Goal: Task Accomplishment & Management: Manage account settings

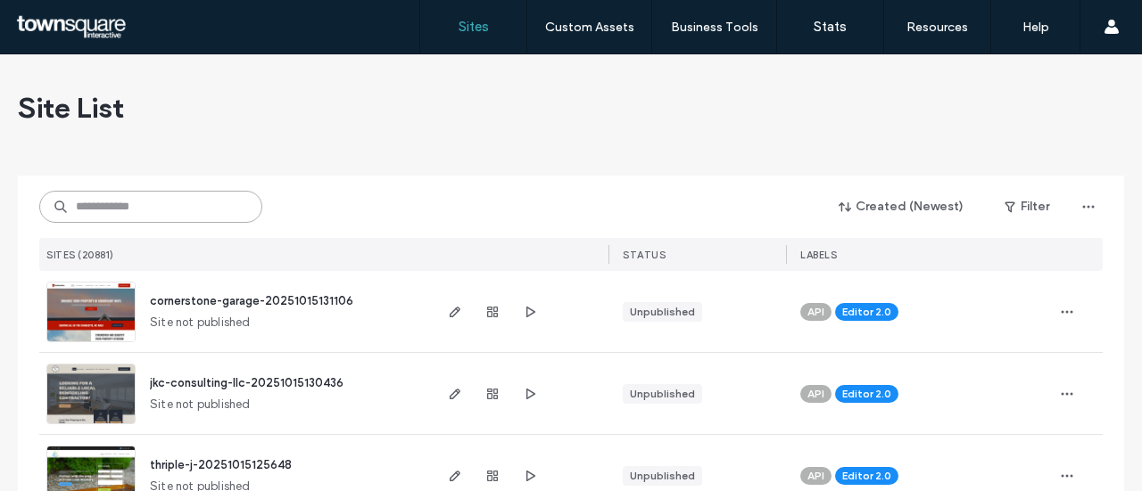
click at [120, 198] on input at bounding box center [150, 207] width 223 height 32
paste input "**********"
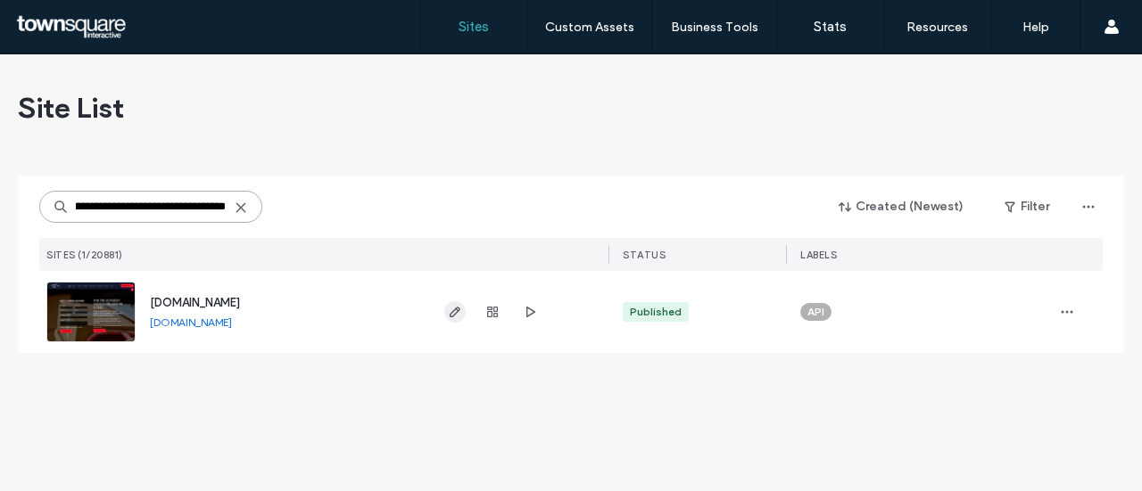
type input "**********"
click at [447, 309] on span "button" at bounding box center [454, 311] width 21 height 21
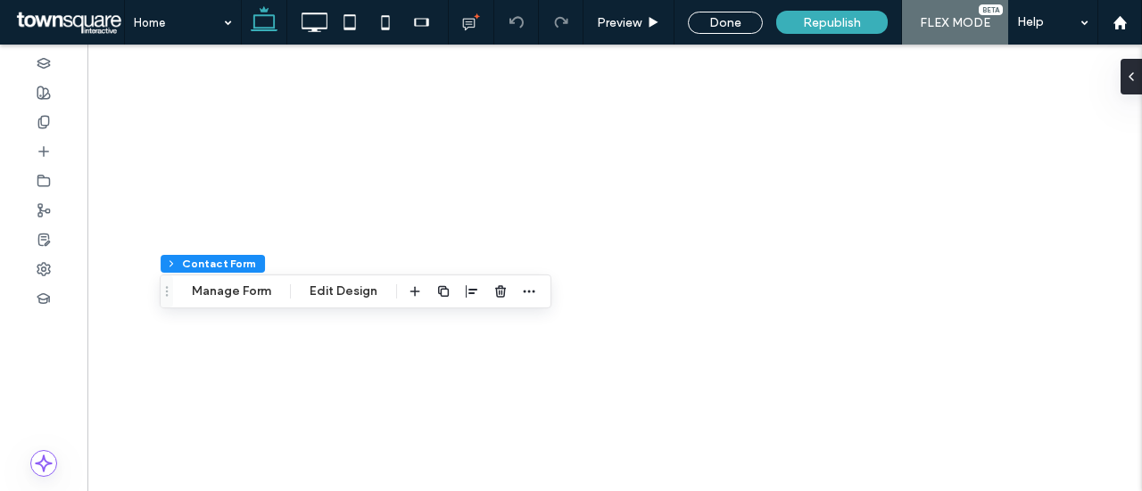
type input "*"
type input "***"
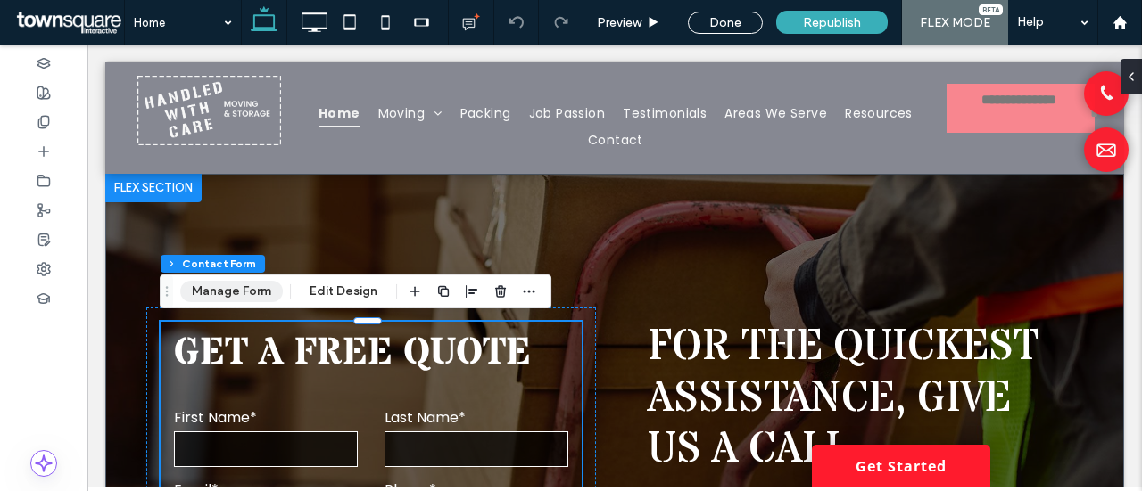
click at [230, 295] on button "Manage Form" at bounding box center [231, 291] width 103 height 21
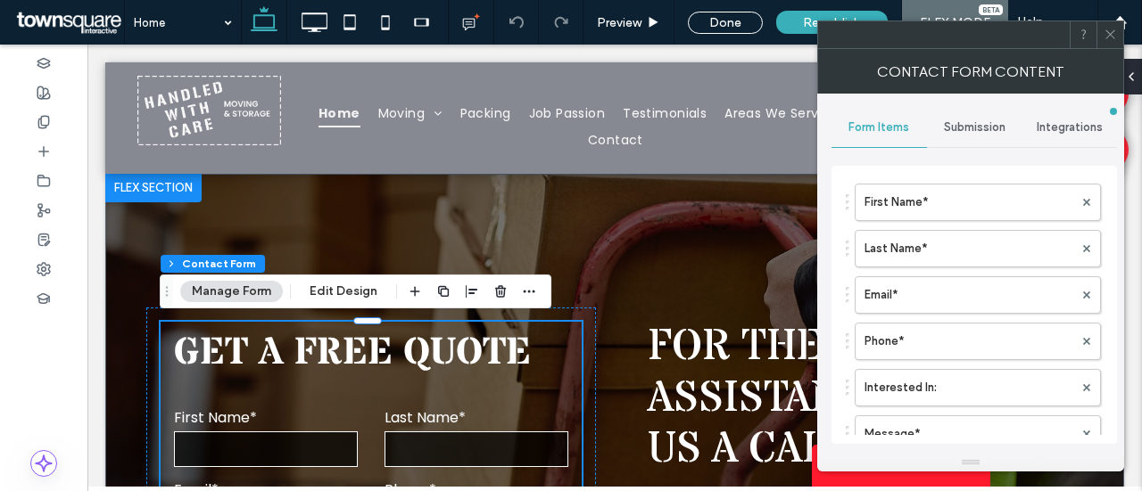
click at [991, 134] on div "Submission" at bounding box center [974, 127] width 95 height 39
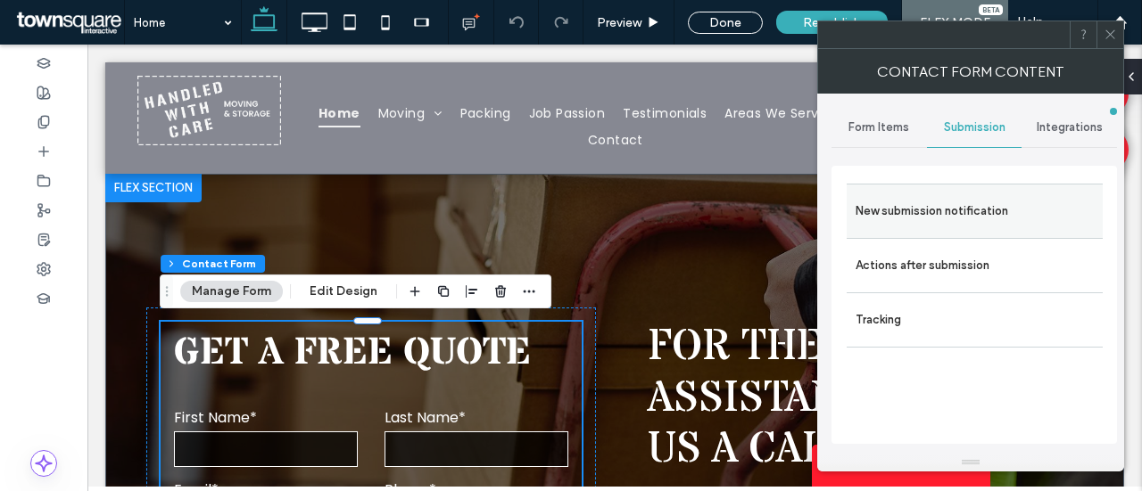
click at [970, 222] on label "New submission notification" at bounding box center [974, 212] width 238 height 36
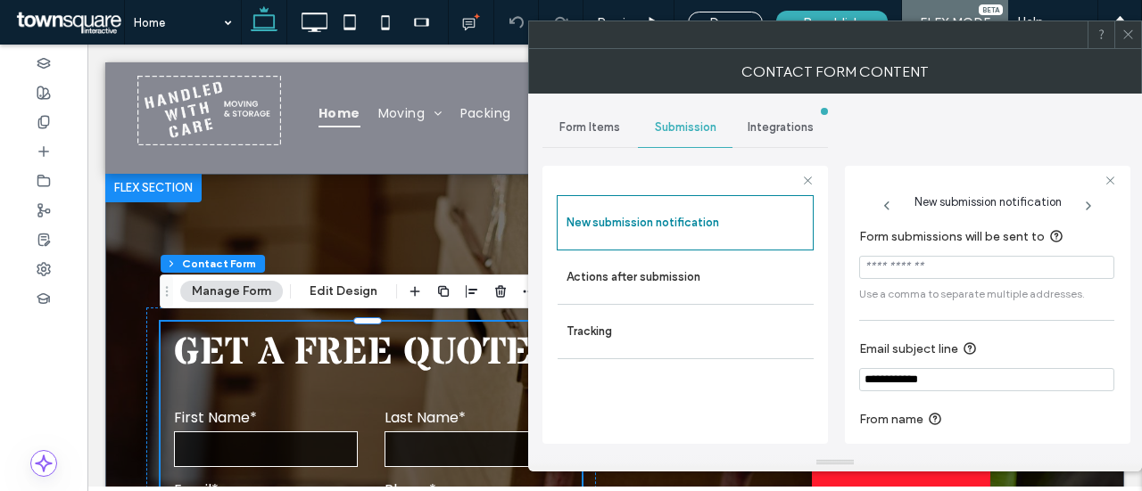
click at [991, 258] on input "Form submissions will be sent to" at bounding box center [986, 267] width 255 height 23
paste input "**********"
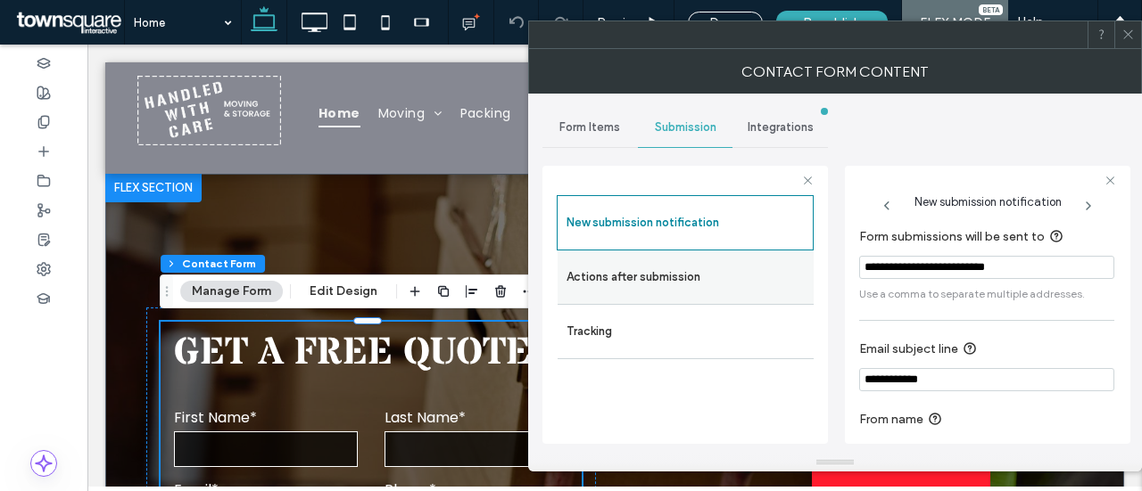
type input "**********"
click at [639, 268] on label "Actions after submission" at bounding box center [685, 278] width 238 height 36
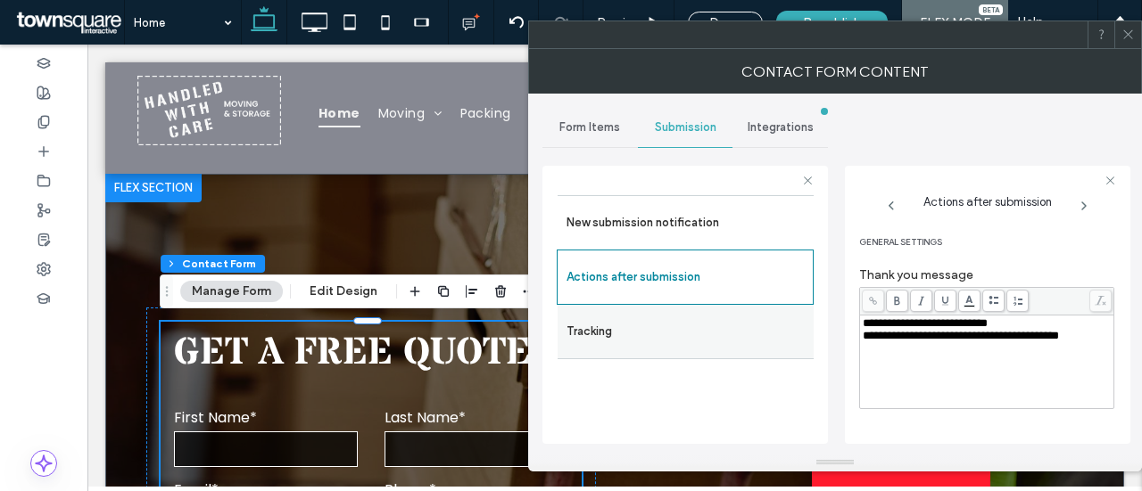
click at [688, 340] on label "Tracking" at bounding box center [685, 332] width 238 height 36
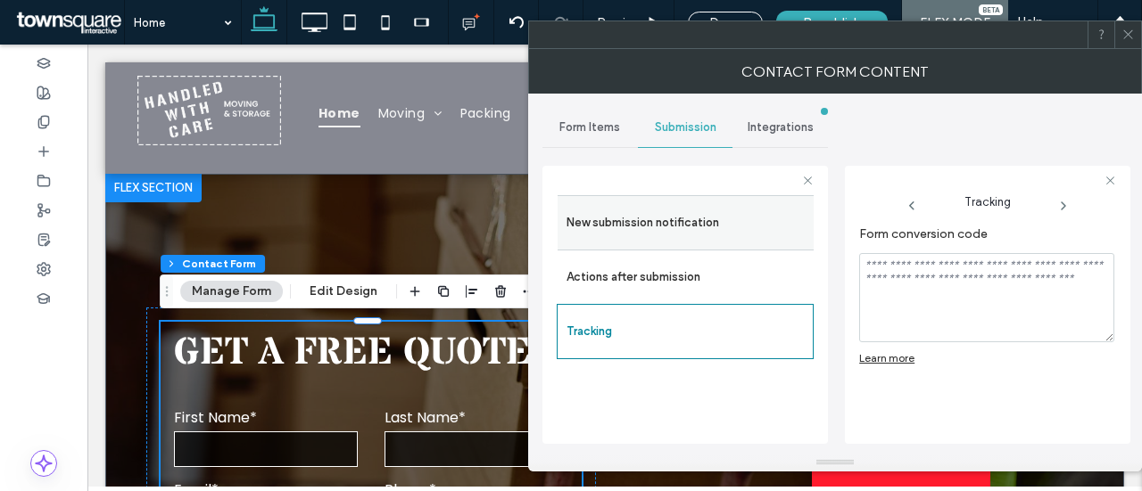
click at [663, 227] on label "New submission notification" at bounding box center [685, 223] width 238 height 36
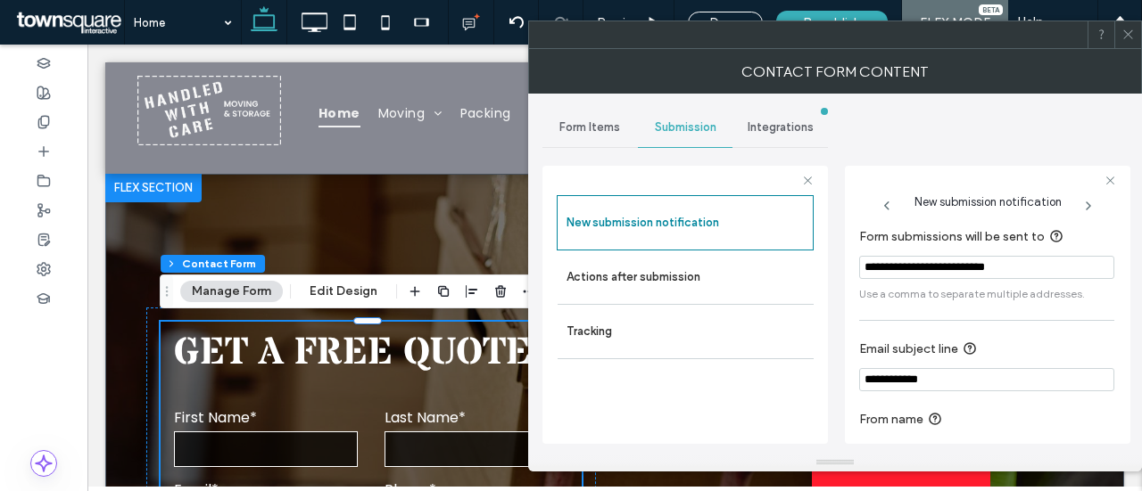
click at [792, 122] on span "Integrations" at bounding box center [780, 127] width 66 height 14
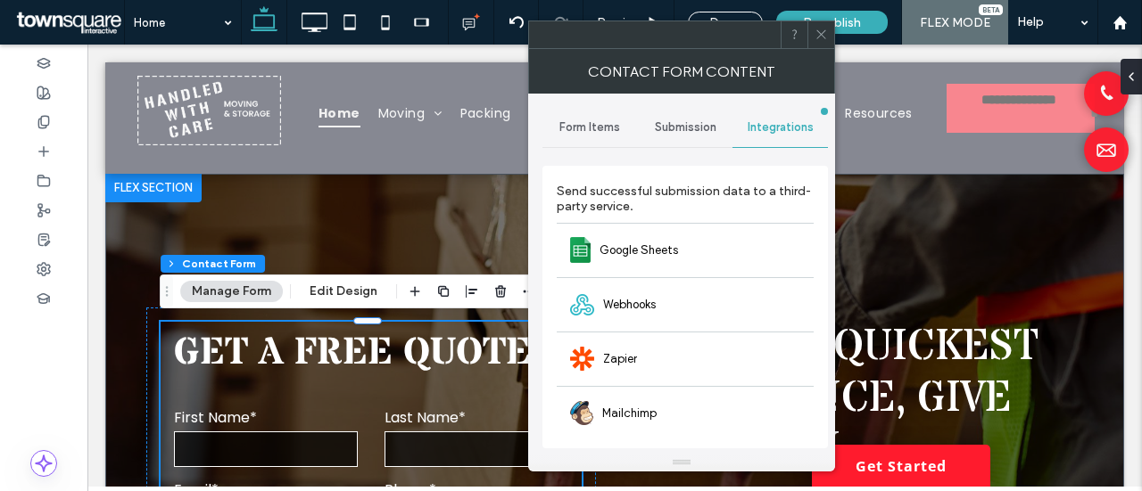
click at [705, 124] on span "Submission" at bounding box center [686, 127] width 62 height 14
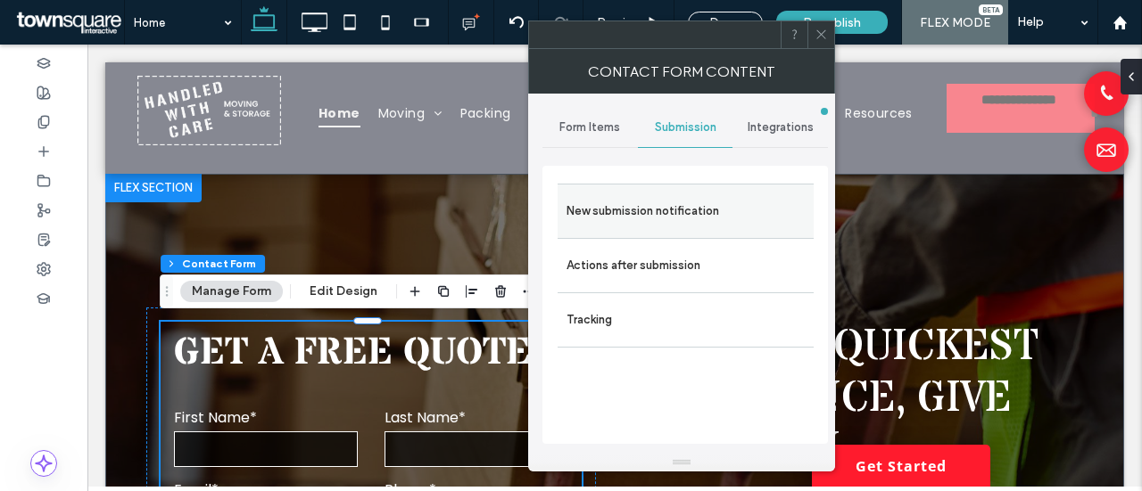
click at [660, 219] on label "New submission notification" at bounding box center [685, 212] width 238 height 36
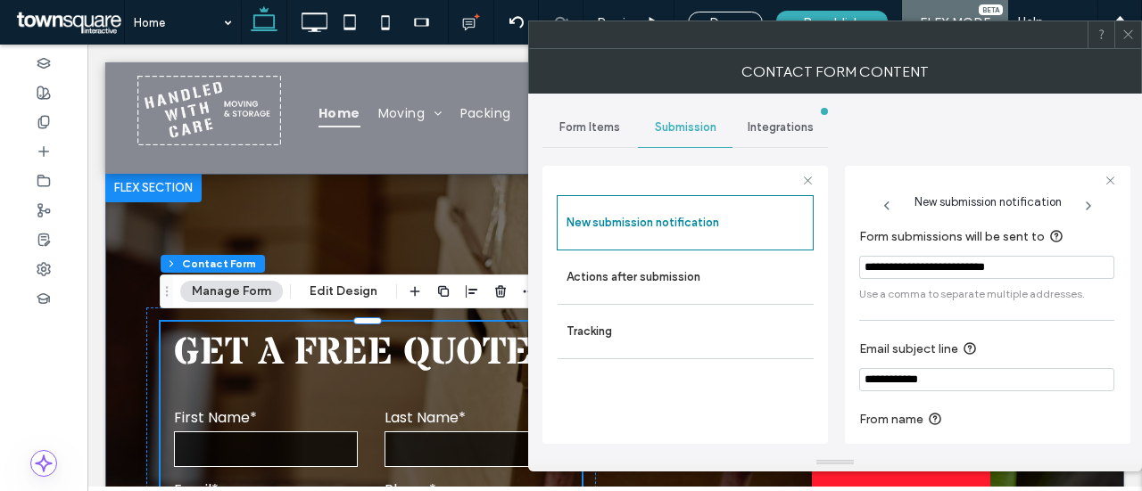
click at [1129, 44] on span at bounding box center [1127, 34] width 13 height 27
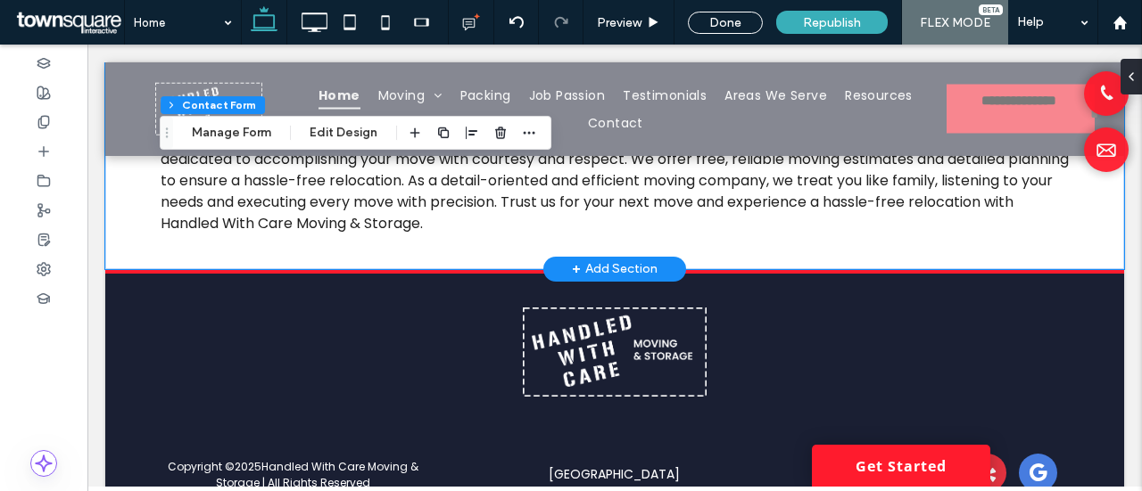
scroll to position [5405, 0]
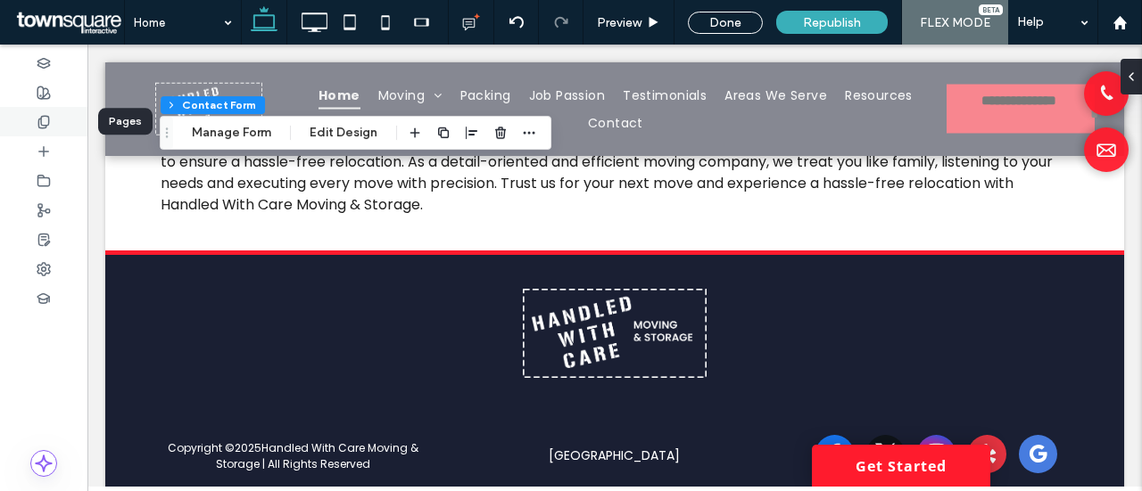
click at [41, 119] on use at bounding box center [43, 122] width 10 height 12
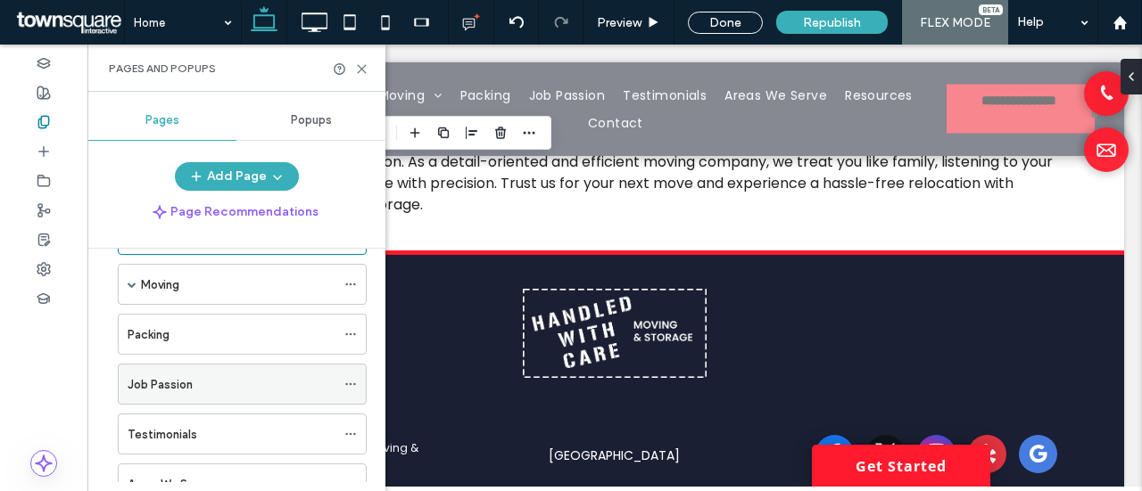
scroll to position [89, 0]
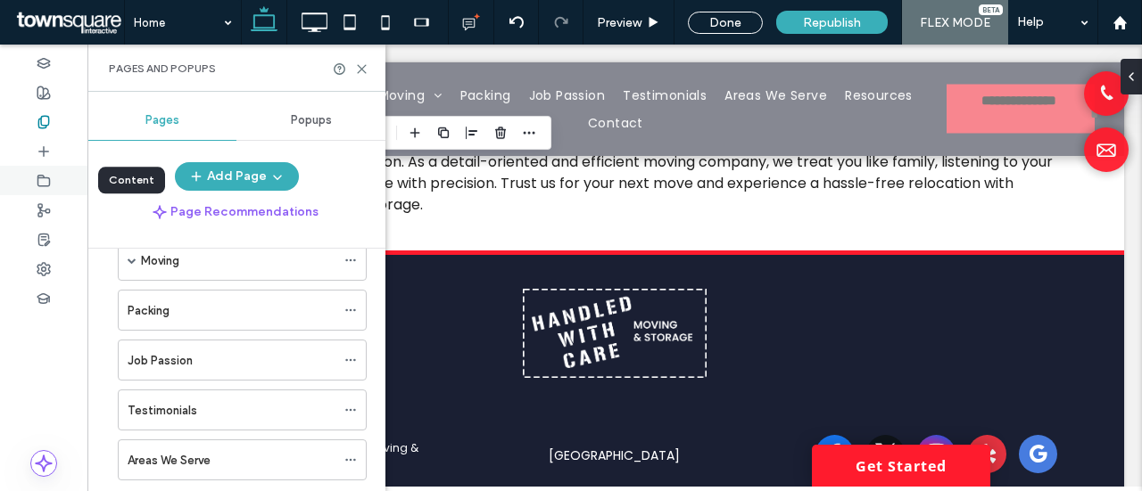
click at [38, 185] on use at bounding box center [44, 180] width 12 height 11
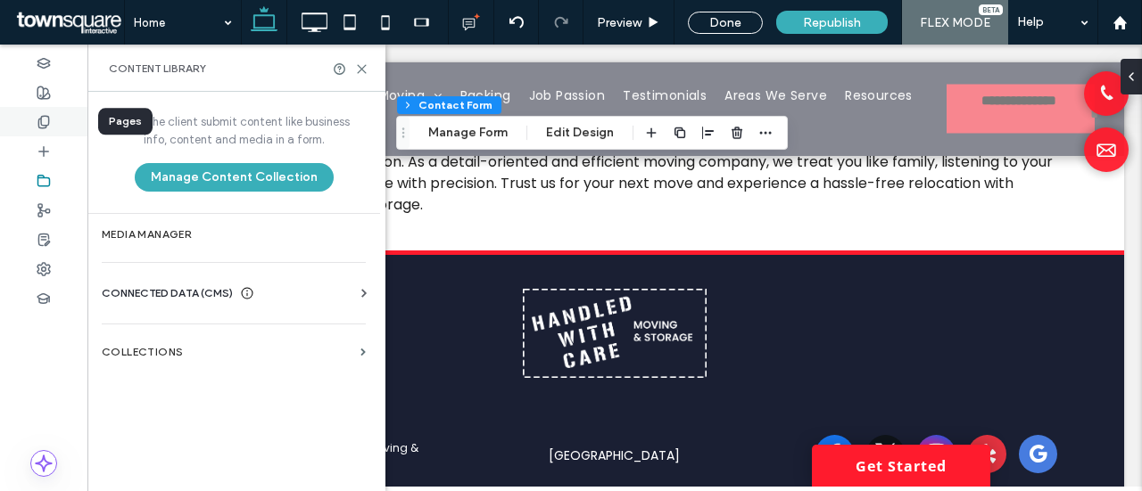
click at [43, 115] on icon at bounding box center [44, 122] width 14 height 14
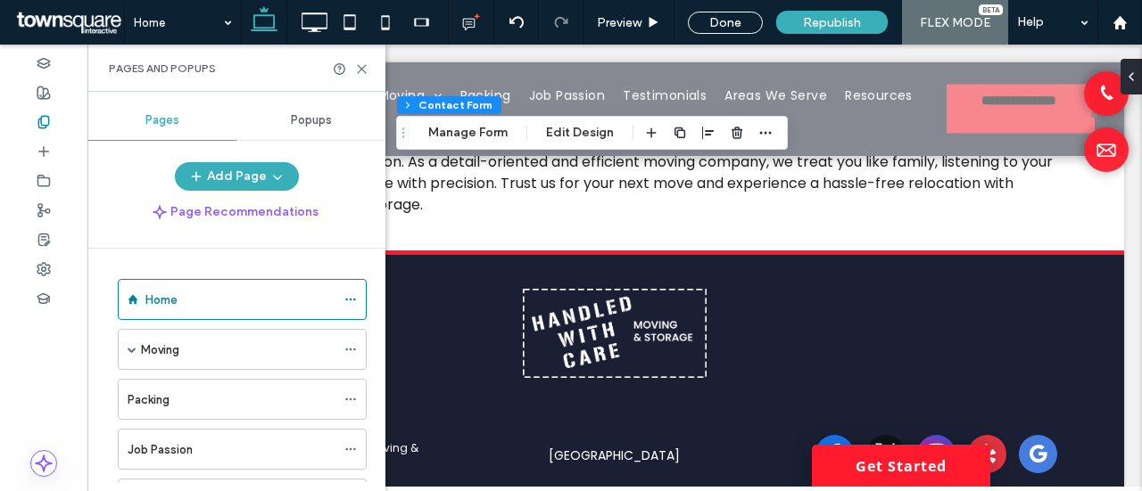
click at [168, 342] on label "Moving" at bounding box center [160, 349] width 38 height 31
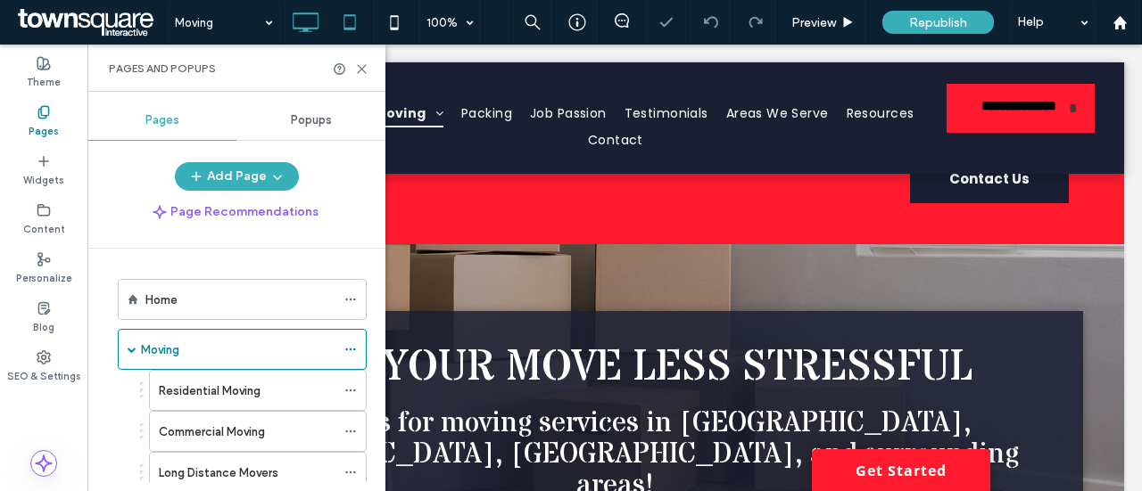
scroll to position [89, 0]
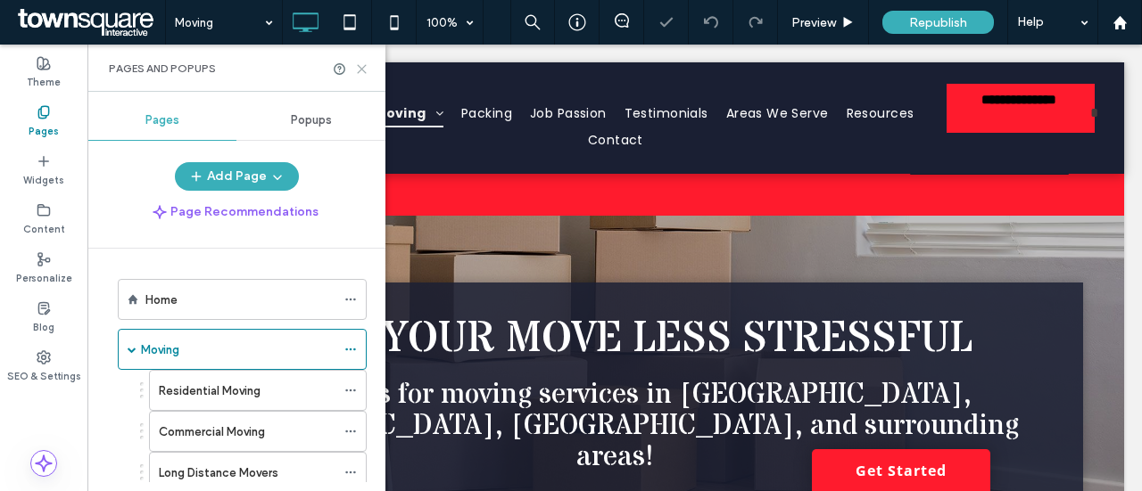
click at [360, 64] on icon at bounding box center [361, 68] width 13 height 13
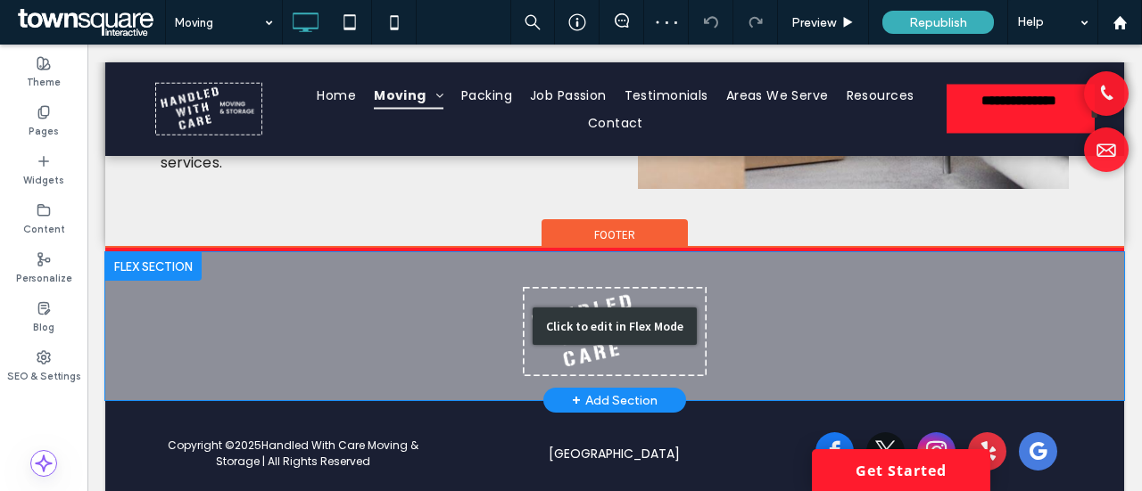
scroll to position [1104, 0]
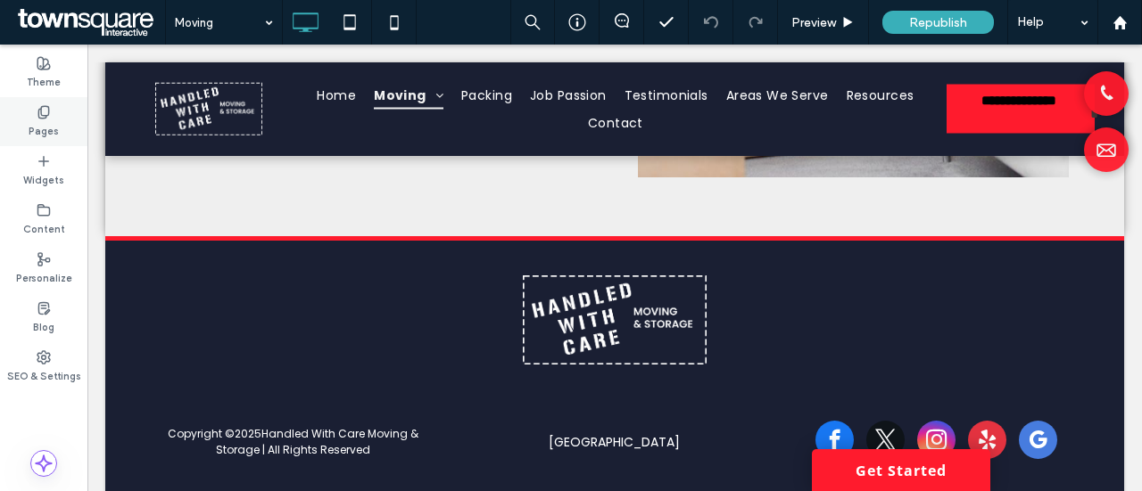
click at [46, 124] on label "Pages" at bounding box center [44, 130] width 30 height 20
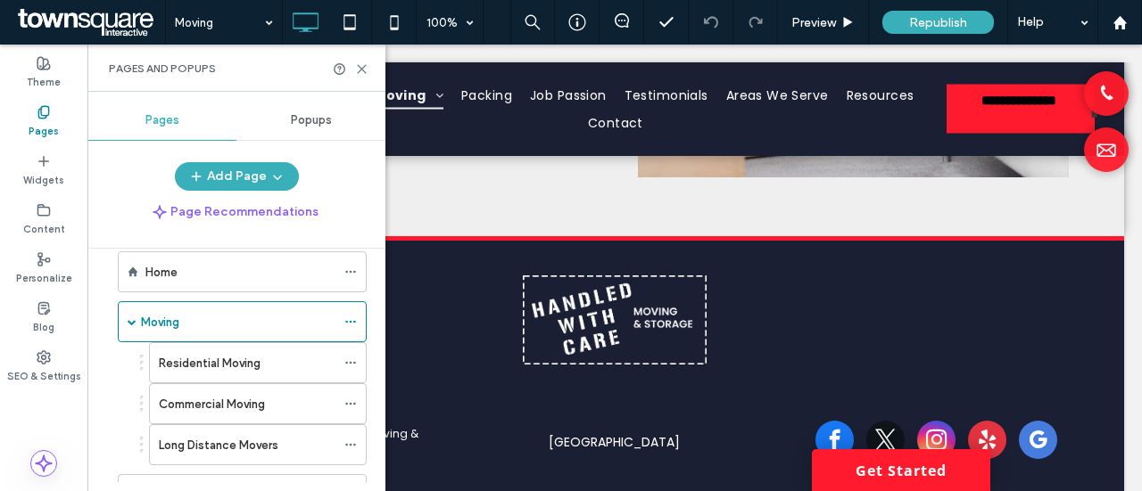
scroll to position [0, 0]
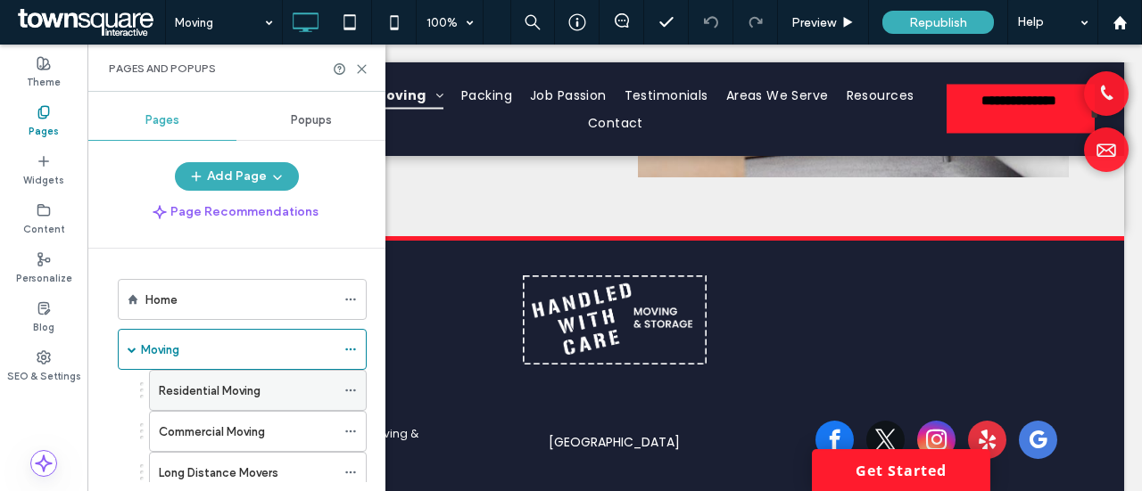
click at [187, 390] on label "Residential Moving" at bounding box center [210, 390] width 102 height 31
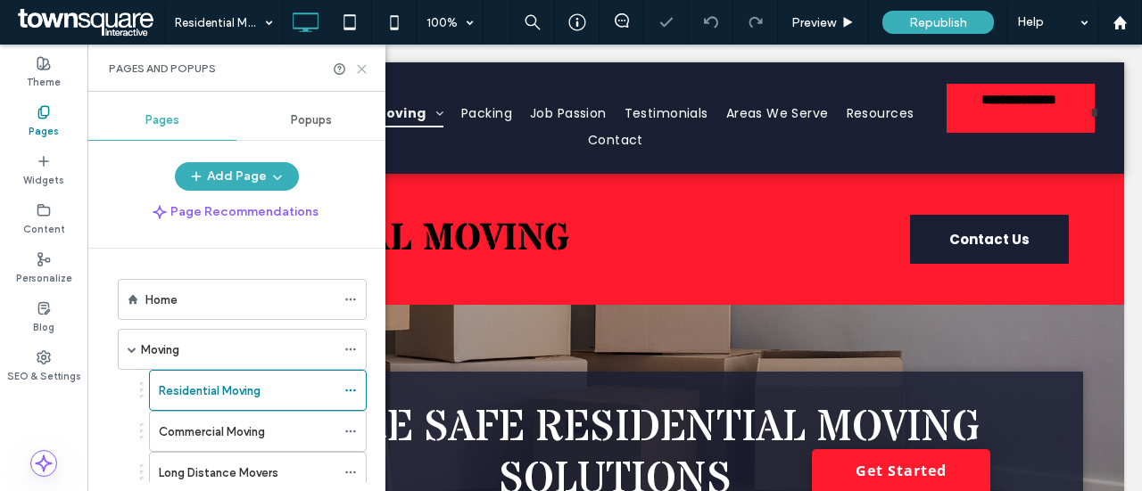
click at [364, 74] on icon at bounding box center [361, 68] width 13 height 13
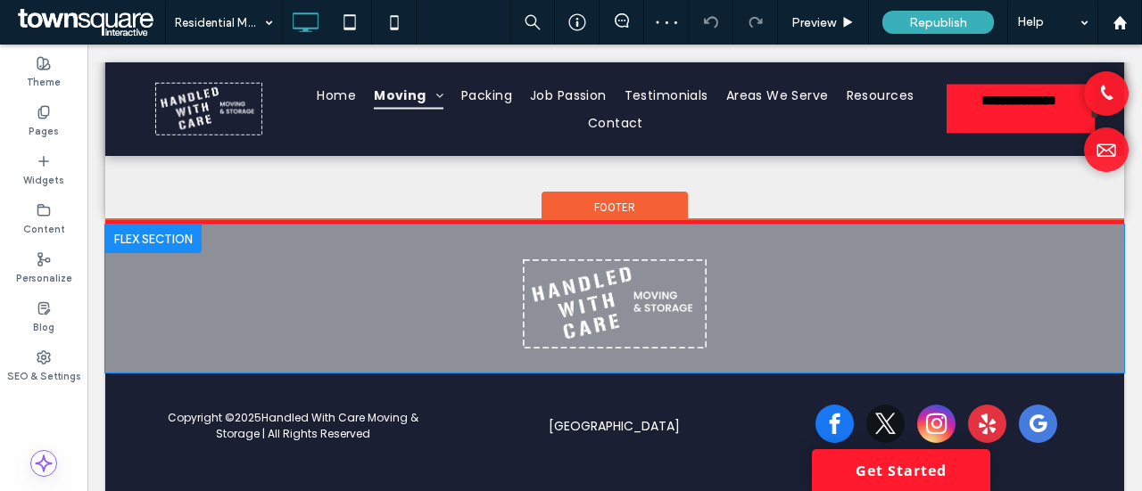
scroll to position [1393, 0]
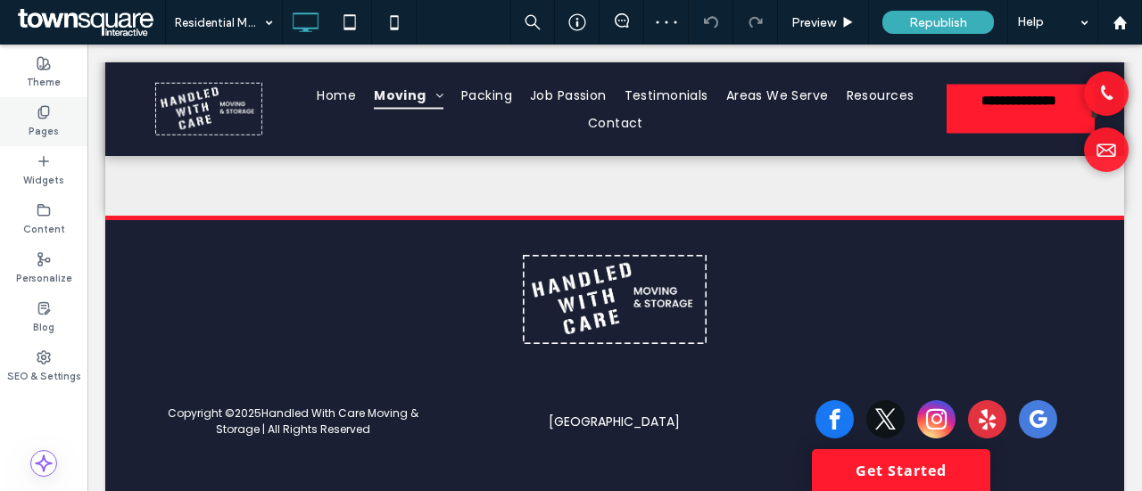
click at [58, 126] on div "Pages" at bounding box center [43, 121] width 87 height 49
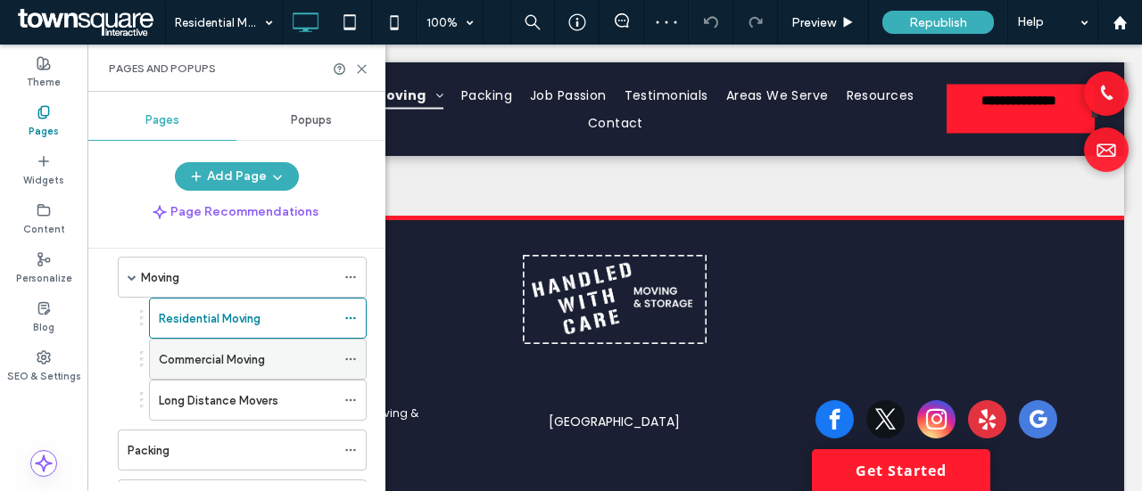
scroll to position [89, 0]
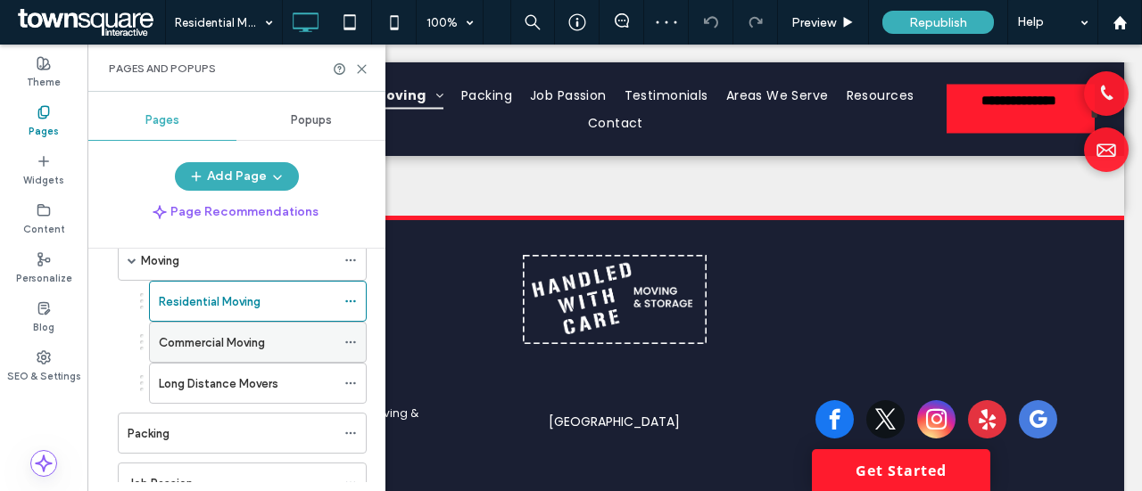
click at [202, 338] on label "Commercial Moving" at bounding box center [212, 342] width 106 height 31
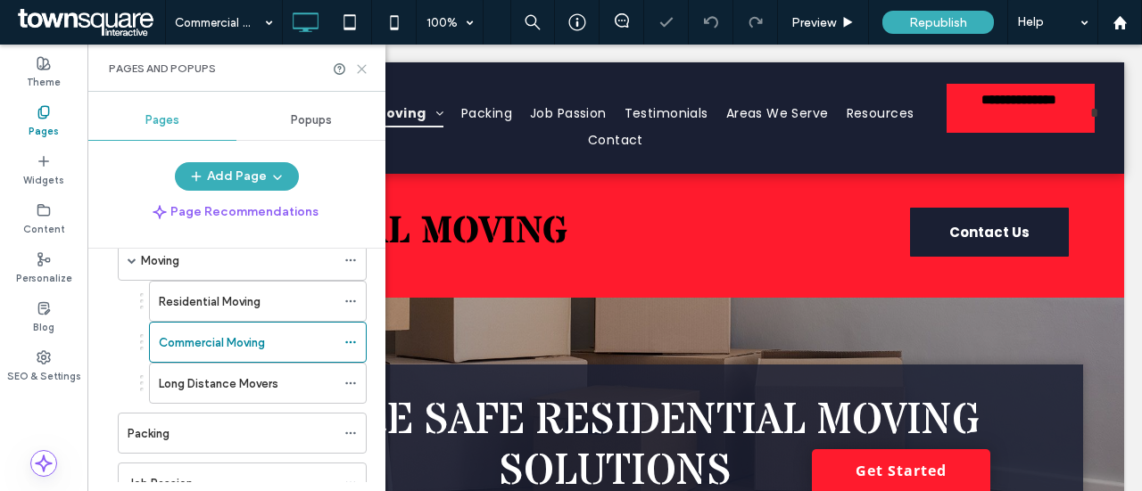
click at [365, 70] on icon at bounding box center [361, 68] width 13 height 13
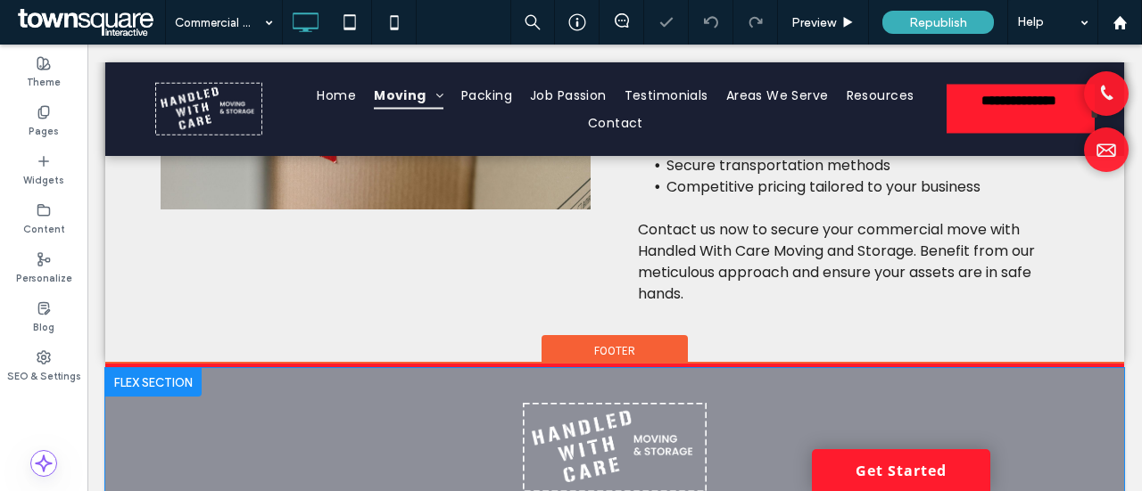
scroll to position [1249, 0]
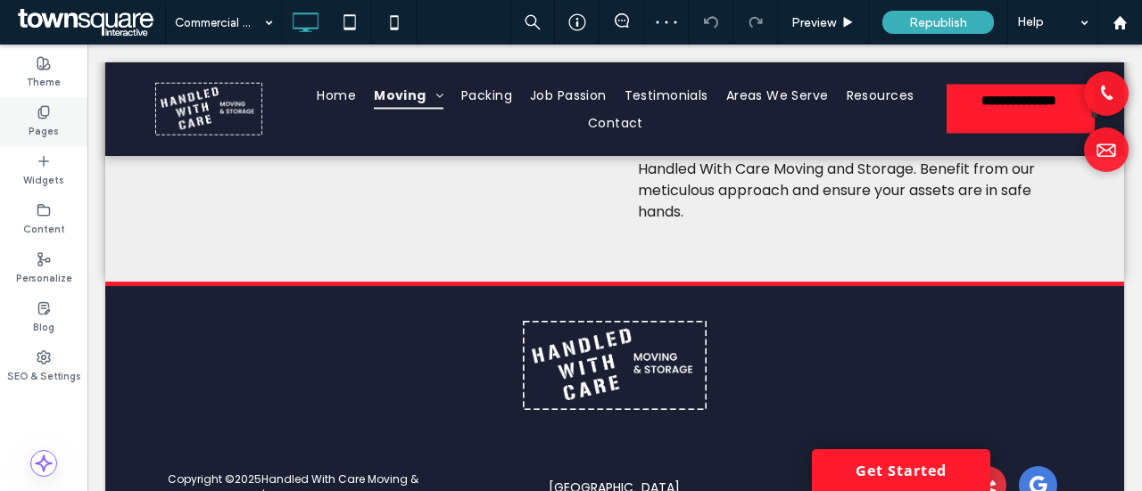
click at [36, 126] on label "Pages" at bounding box center [44, 130] width 30 height 20
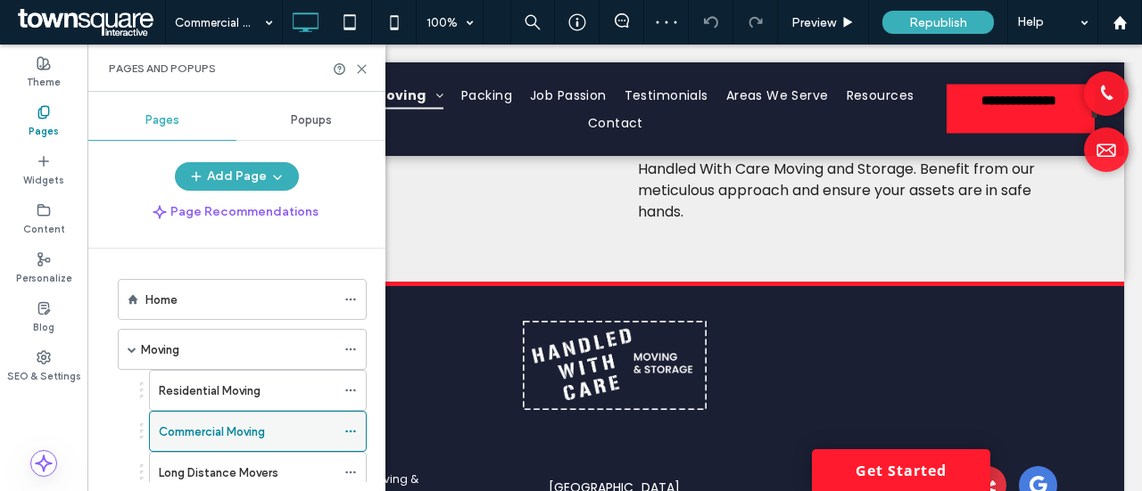
scroll to position [89, 0]
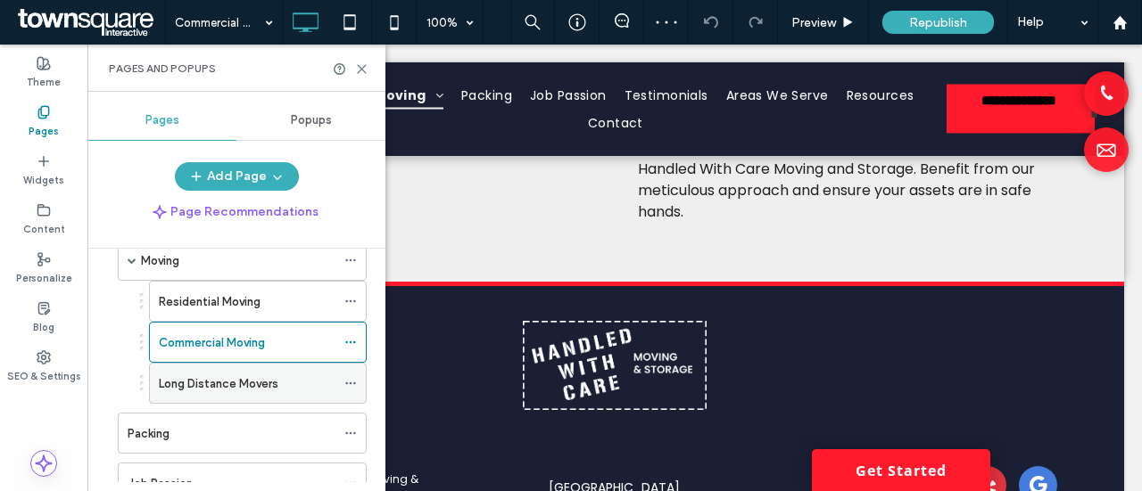
click at [216, 393] on div "Long Distance Movers" at bounding box center [247, 383] width 177 height 39
click at [364, 68] on icon at bounding box center [361, 68] width 13 height 13
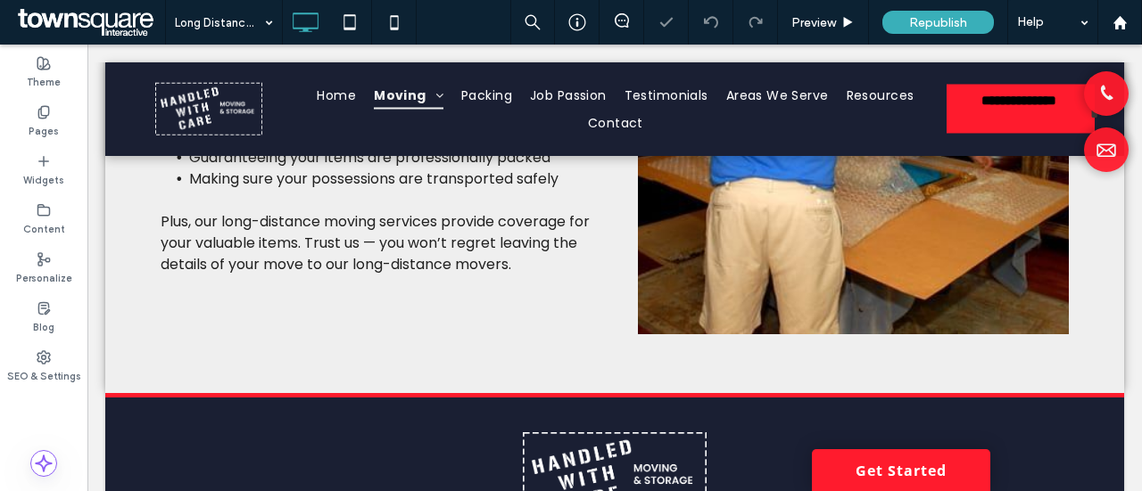
scroll to position [1159, 0]
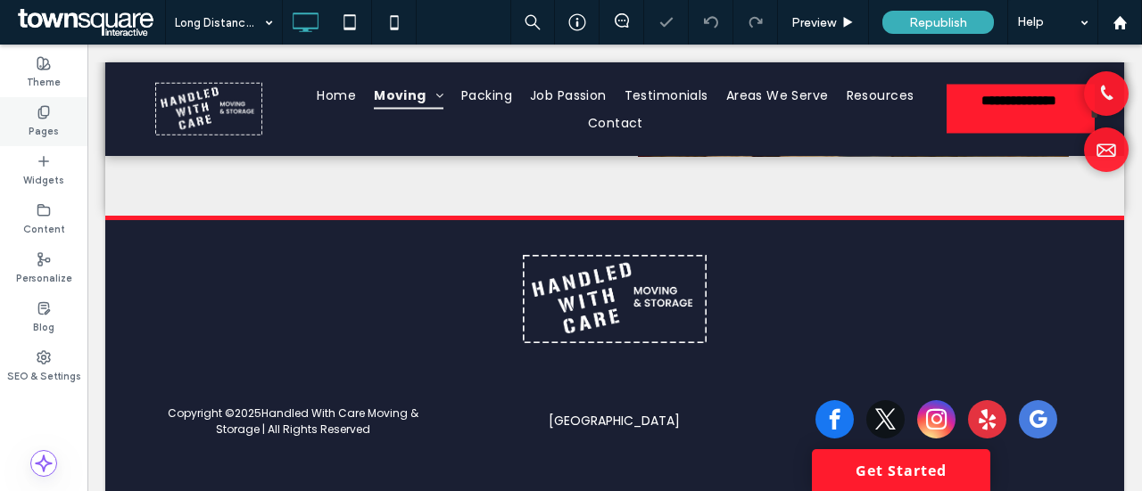
click at [45, 113] on icon at bounding box center [44, 112] width 14 height 14
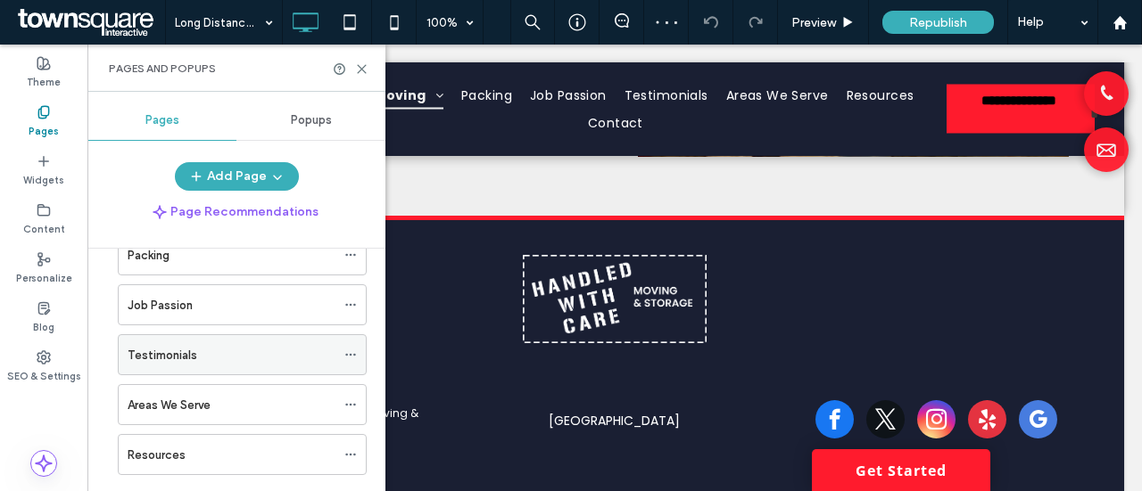
scroll to position [178, 0]
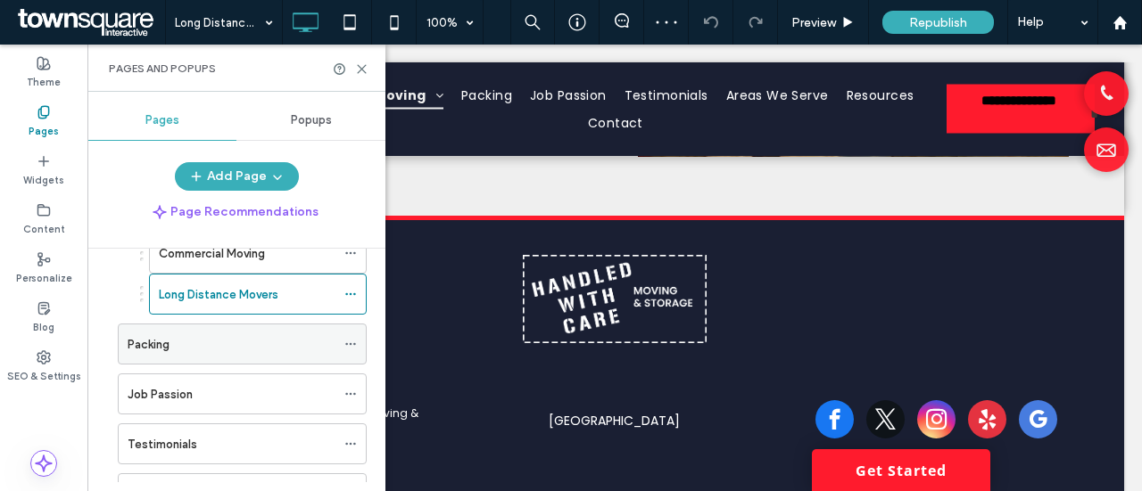
click at [243, 335] on div "Packing" at bounding box center [232, 344] width 208 height 19
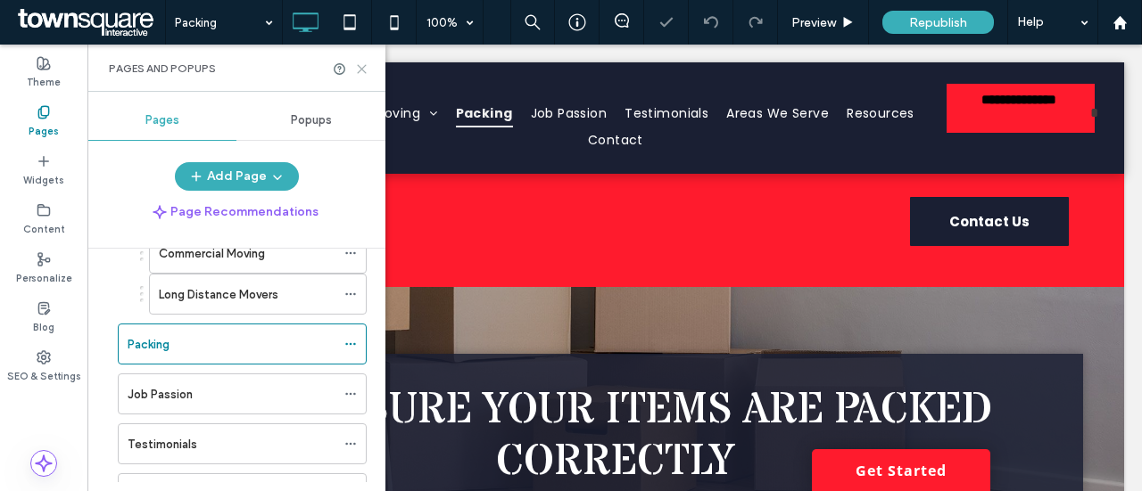
click at [364, 69] on icon at bounding box center [361, 68] width 13 height 13
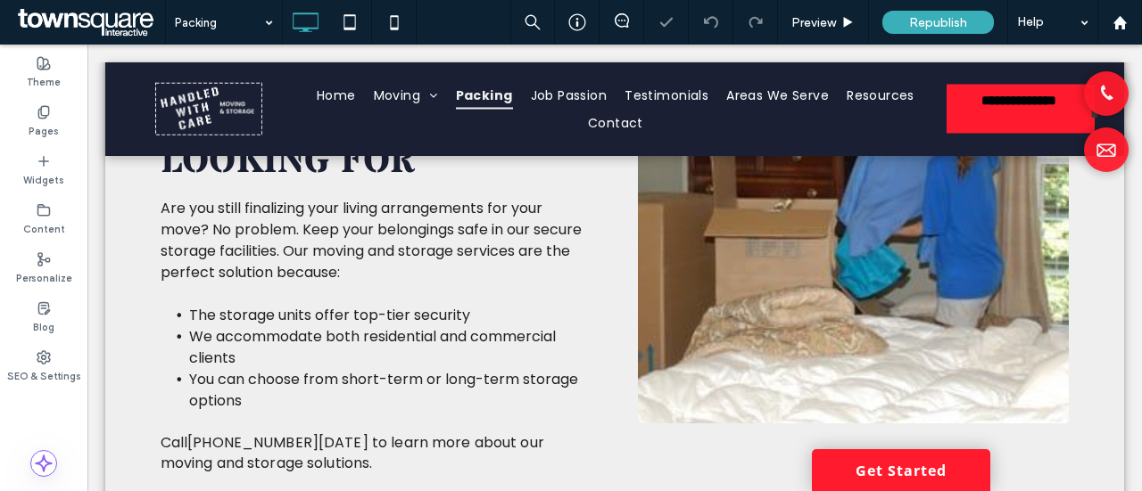
scroll to position [1159, 0]
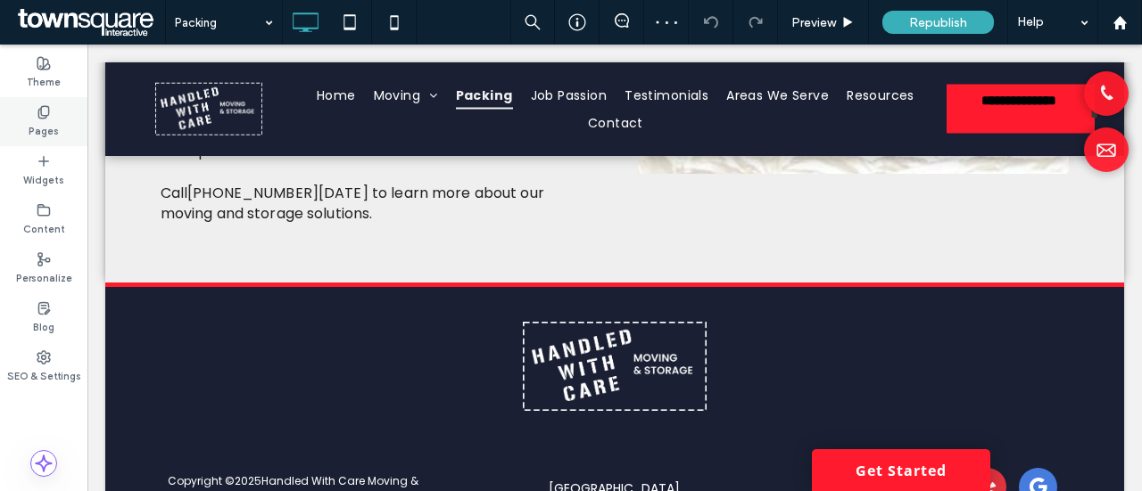
click at [64, 111] on div "Pages" at bounding box center [43, 121] width 87 height 49
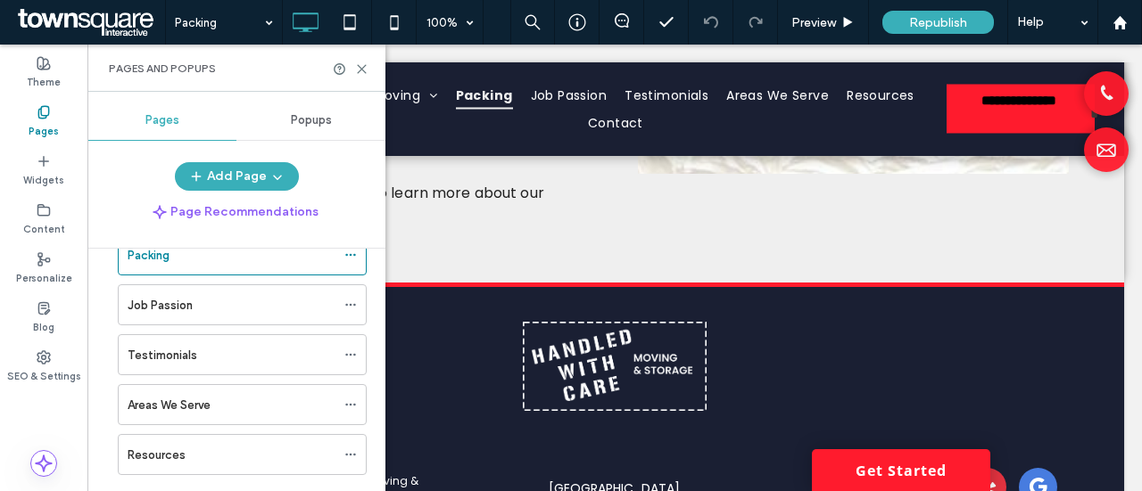
scroll to position [357, 0]
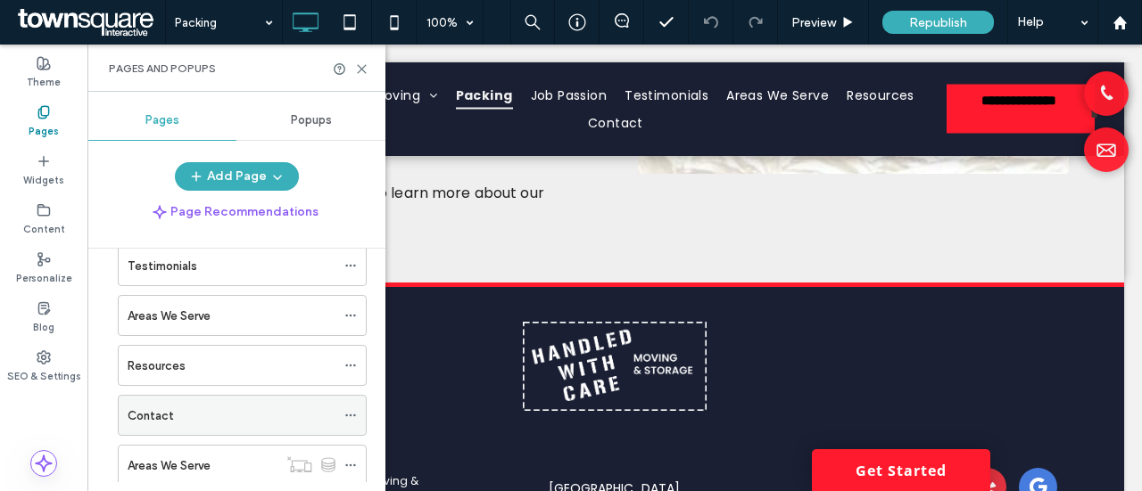
click at [181, 409] on div "Contact" at bounding box center [232, 416] width 208 height 19
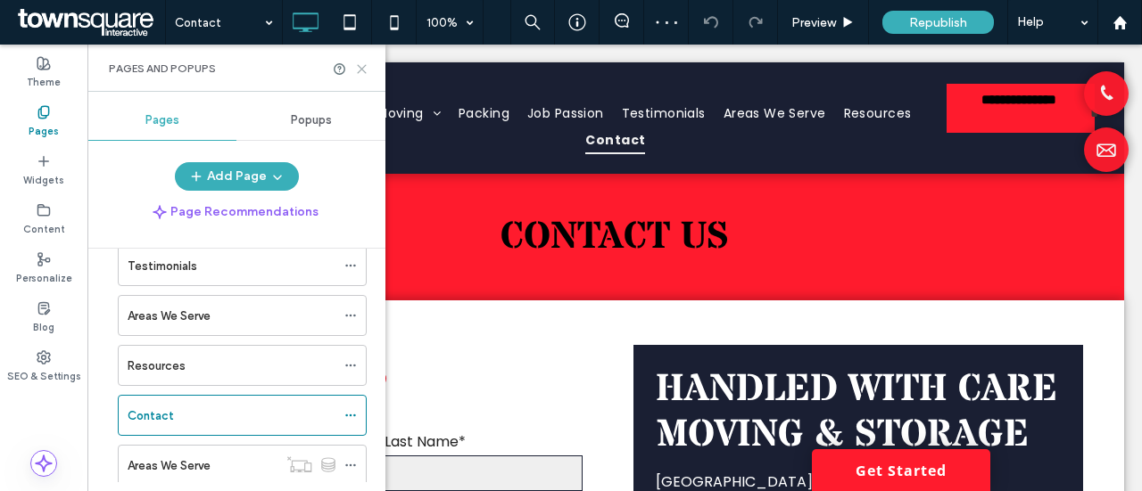
drag, startPoint x: 365, startPoint y: 70, endPoint x: 395, endPoint y: 227, distance: 160.7
click at [365, 70] on icon at bounding box center [361, 68] width 13 height 13
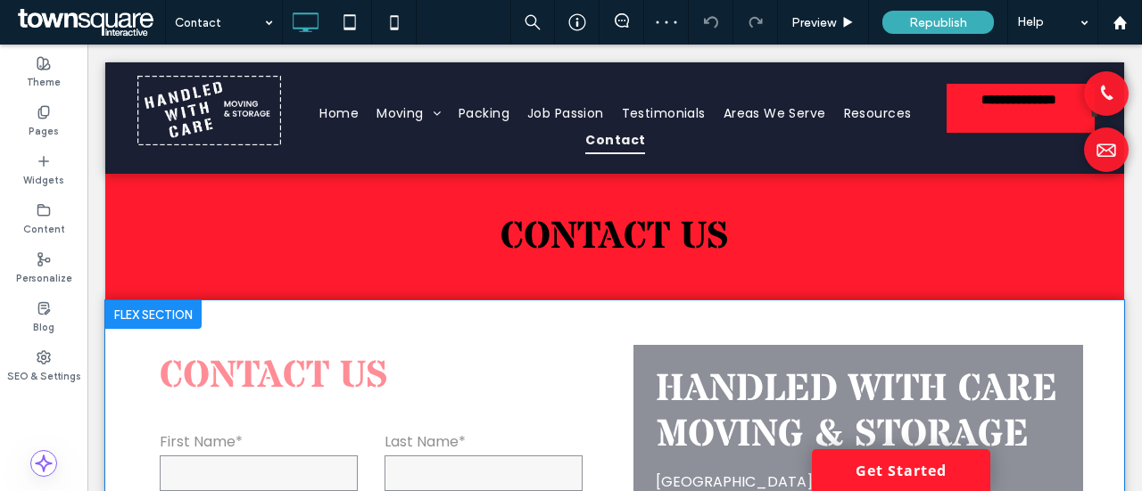
scroll to position [89, 0]
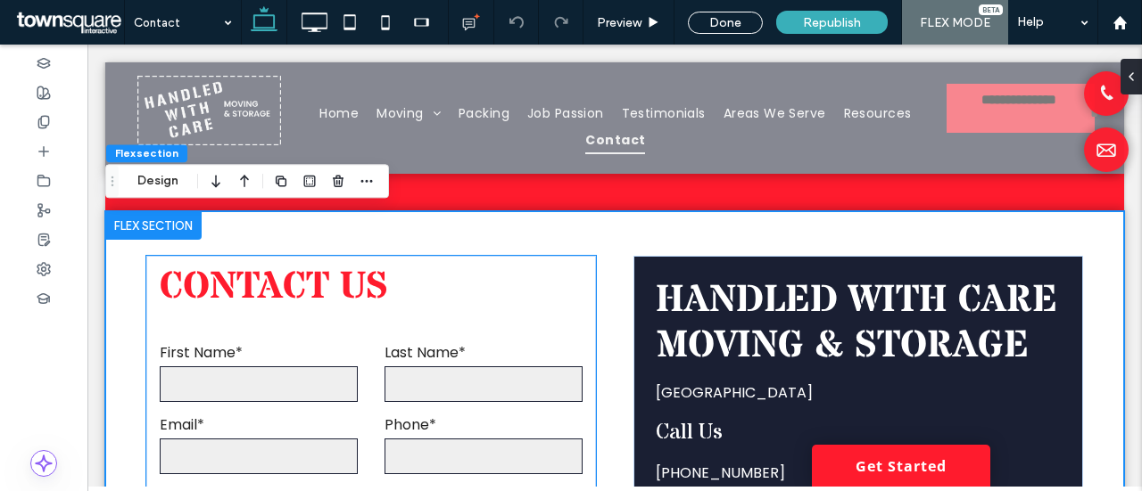
click at [202, 293] on h3 "Contact Us" at bounding box center [371, 287] width 450 height 45
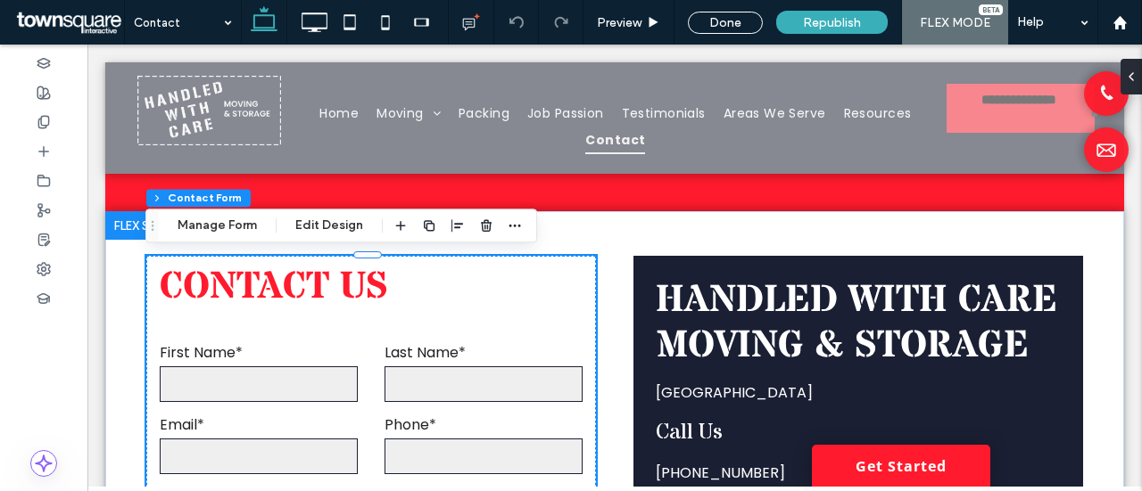
type input "*"
type input "***"
click at [205, 227] on button "Manage Form" at bounding box center [217, 225] width 103 height 21
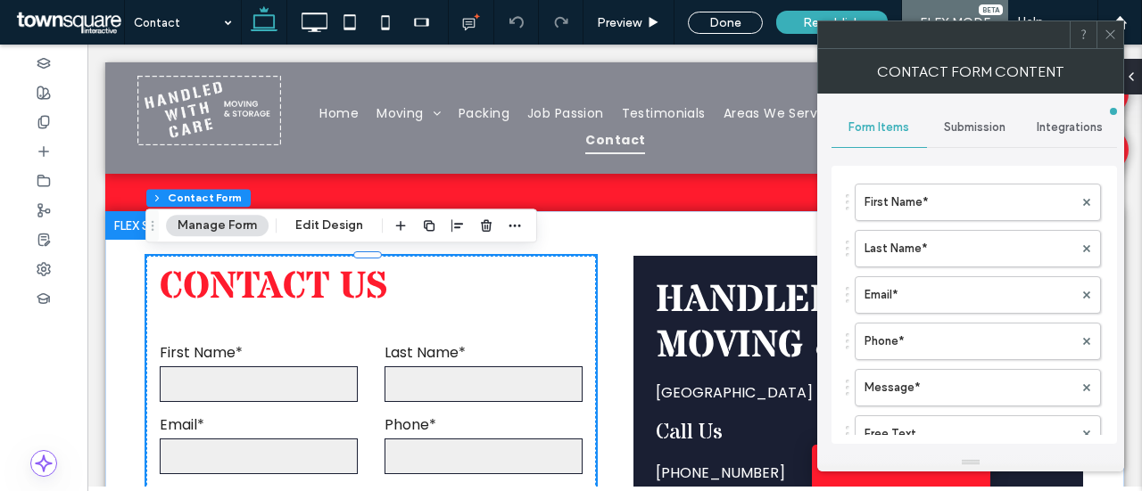
click at [973, 123] on span "Submission" at bounding box center [975, 127] width 62 height 14
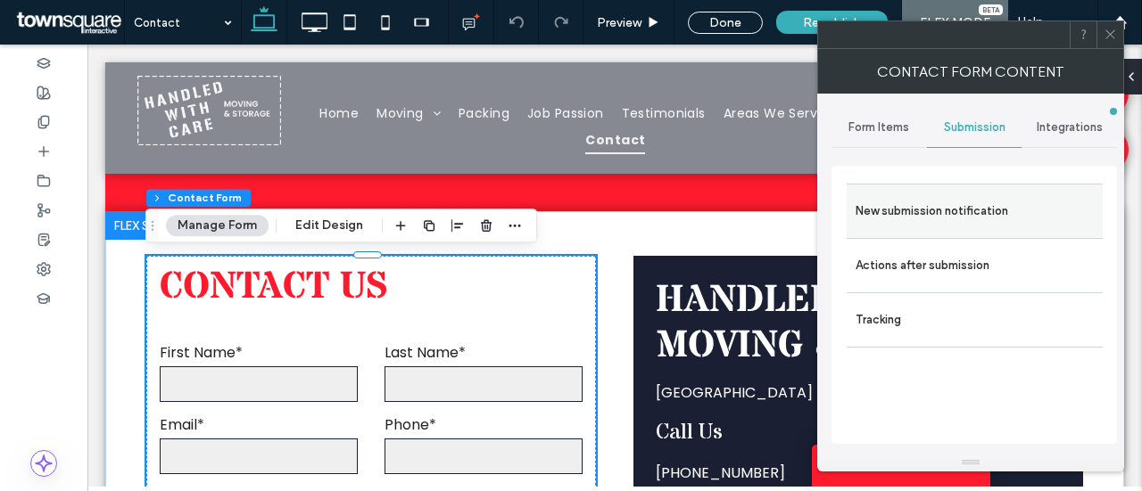
click at [988, 205] on label "New submission notification" at bounding box center [974, 212] width 238 height 36
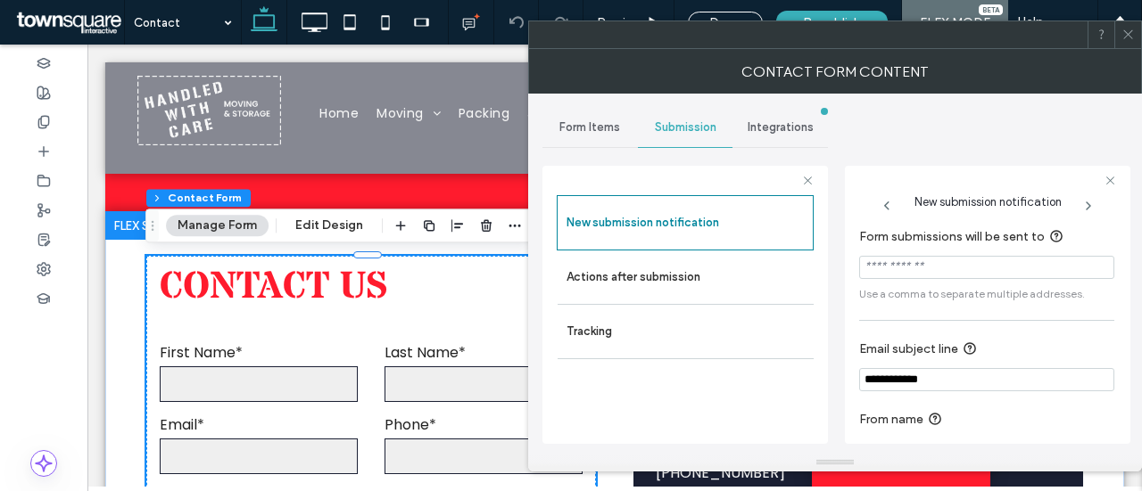
click at [893, 268] on input "Form submissions will be sent to" at bounding box center [986, 267] width 255 height 23
paste input "**********"
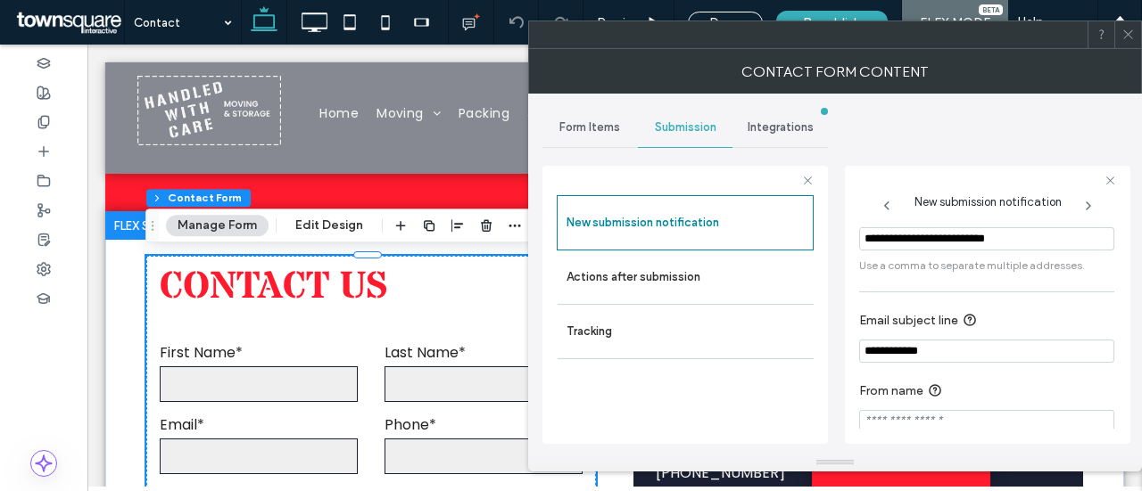
scroll to position [45, 0]
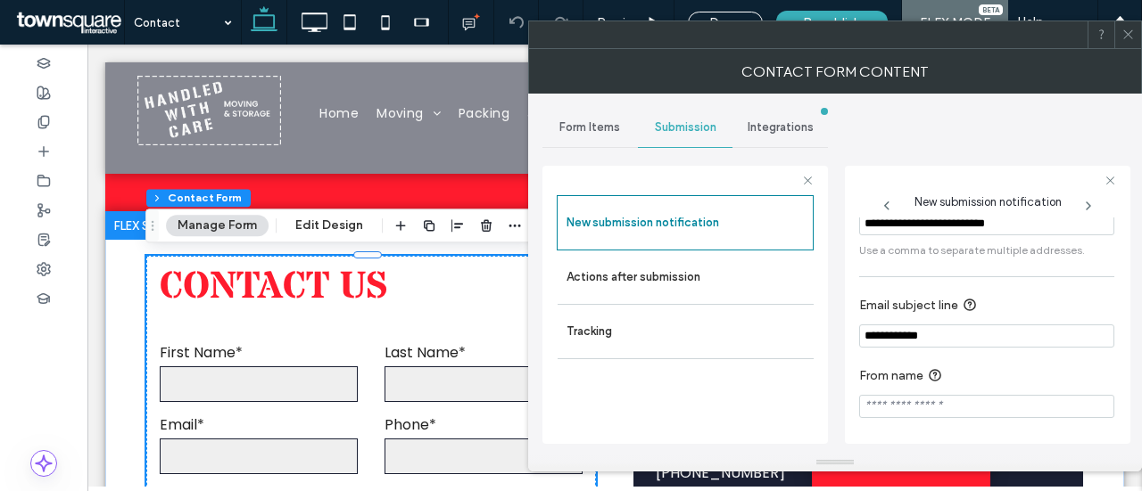
type input "**********"
drag, startPoint x: 1129, startPoint y: 33, endPoint x: 1079, endPoint y: 85, distance: 71.9
click at [1129, 33] on icon at bounding box center [1127, 34] width 13 height 13
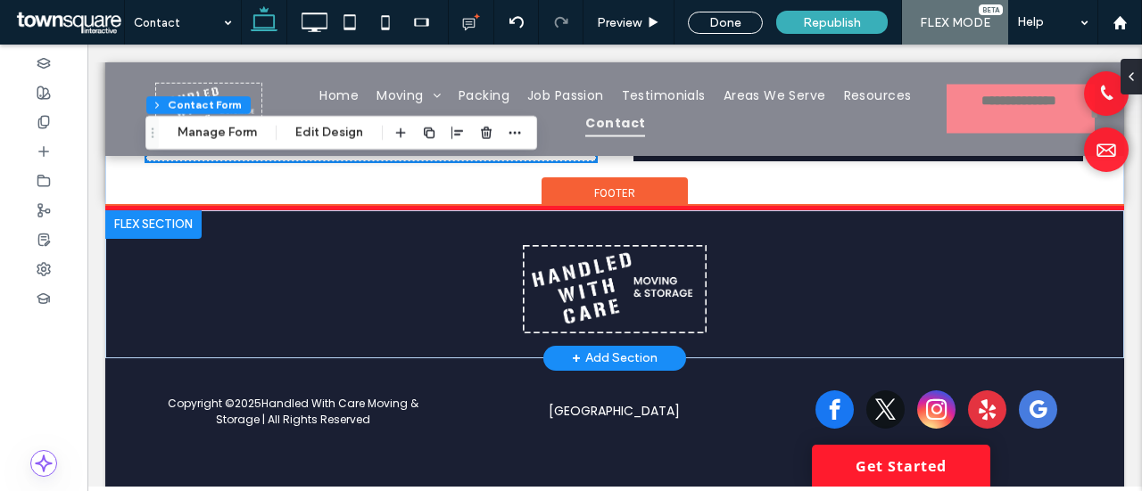
scroll to position [705, 0]
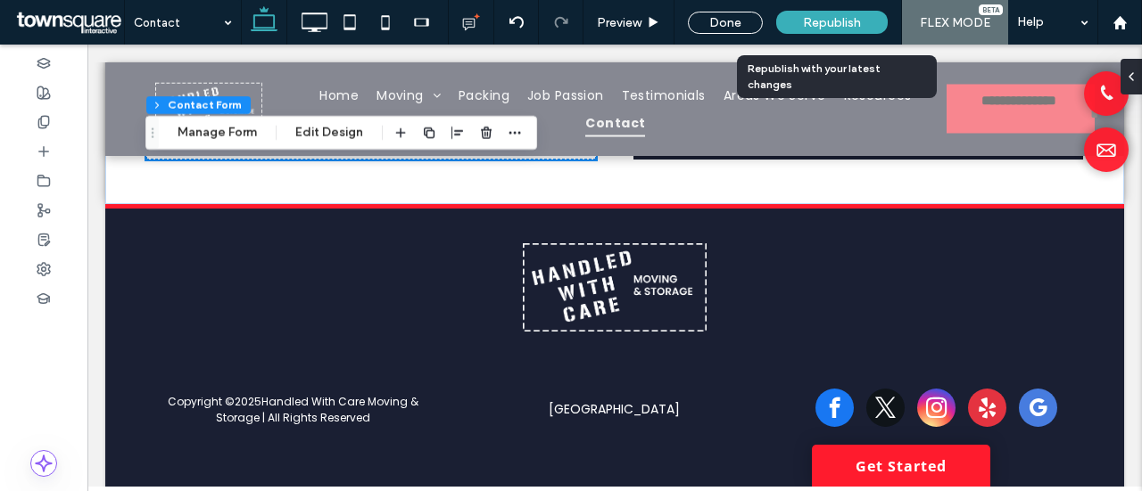
click at [854, 20] on span "Republish" at bounding box center [832, 22] width 58 height 15
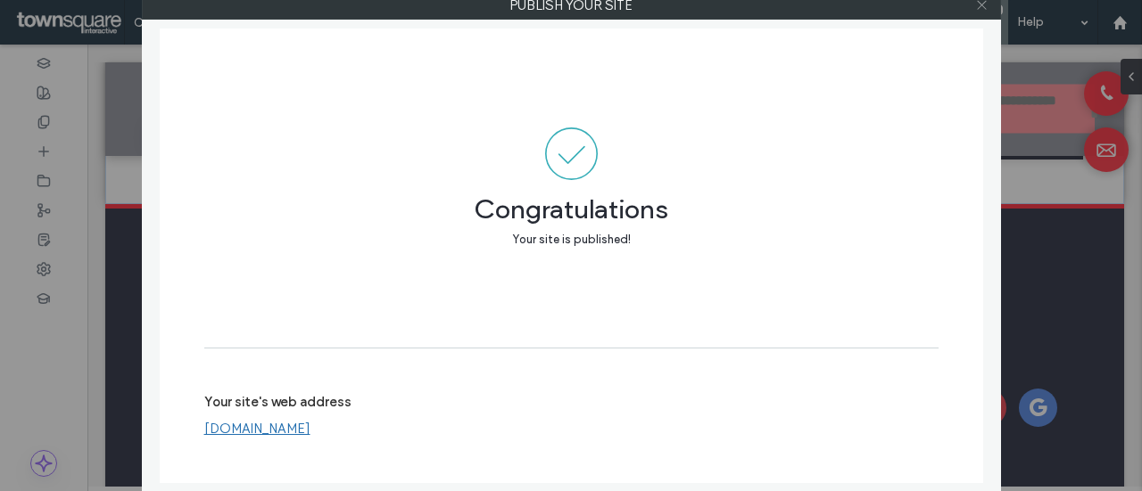
click at [985, 6] on icon at bounding box center [981, 4] width 13 height 13
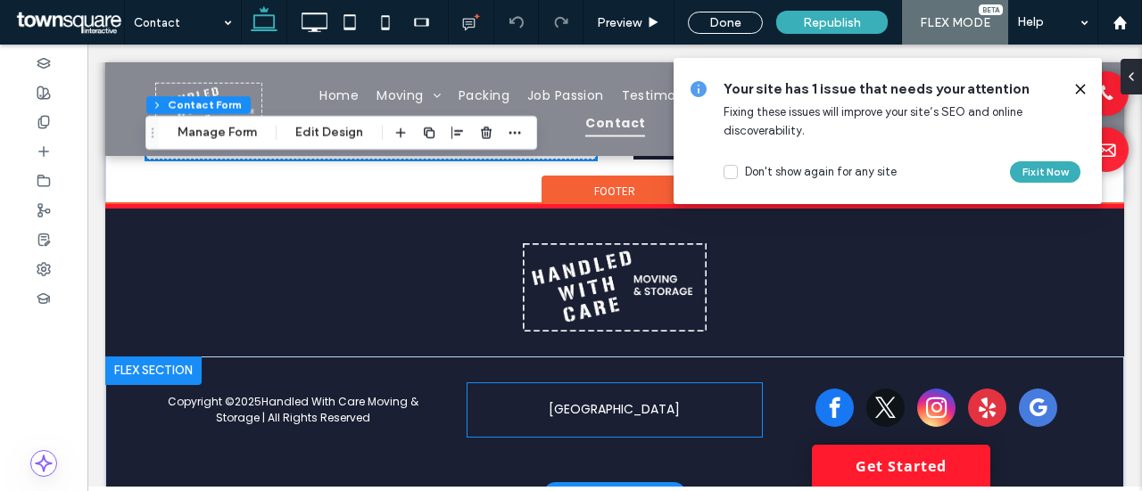
click at [588, 385] on div "[GEOGRAPHIC_DATA]" at bounding box center [613, 411] width 293 height 54
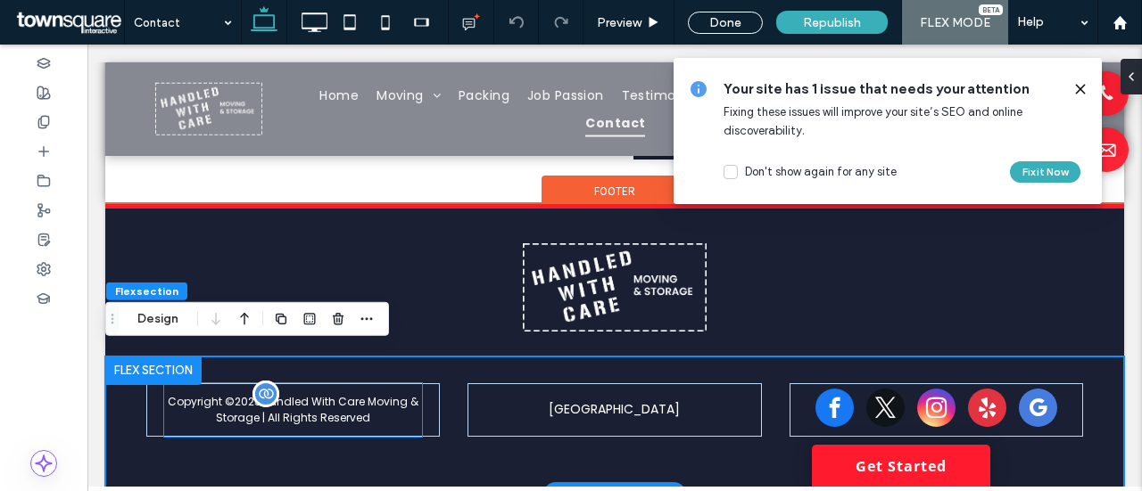
click at [257, 392] on div at bounding box center [265, 394] width 27 height 27
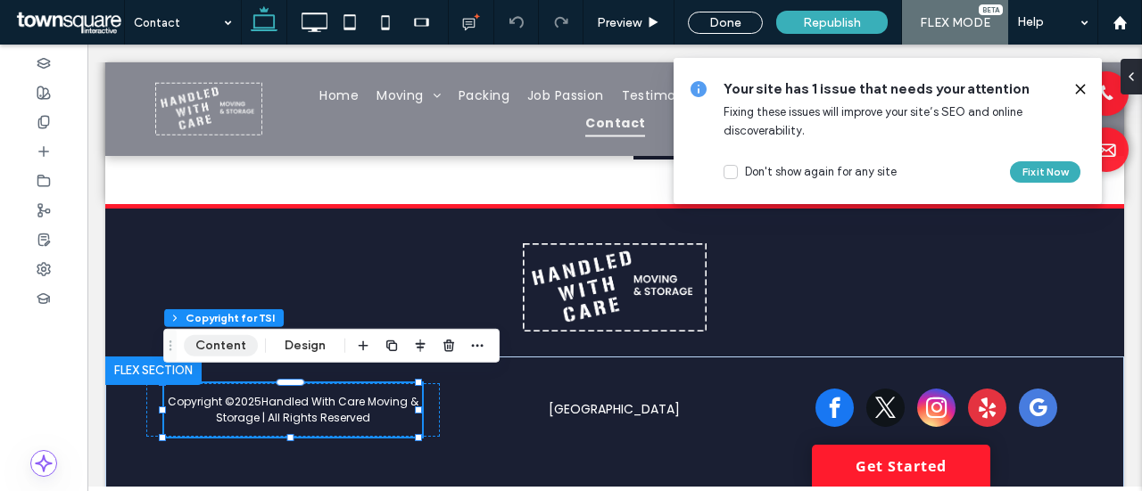
click at [216, 349] on button "Content" at bounding box center [221, 345] width 74 height 21
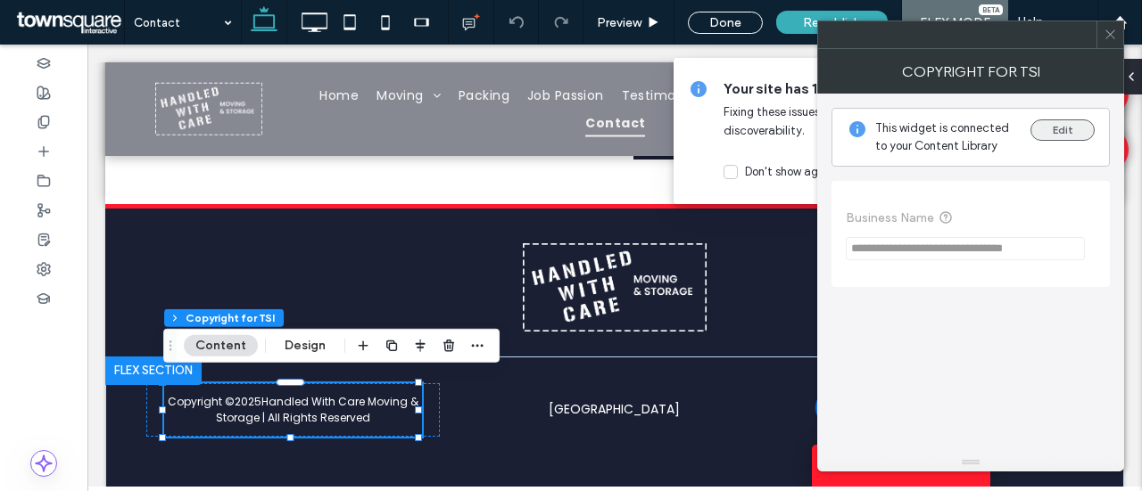
click at [1063, 126] on button "Edit" at bounding box center [1062, 130] width 64 height 21
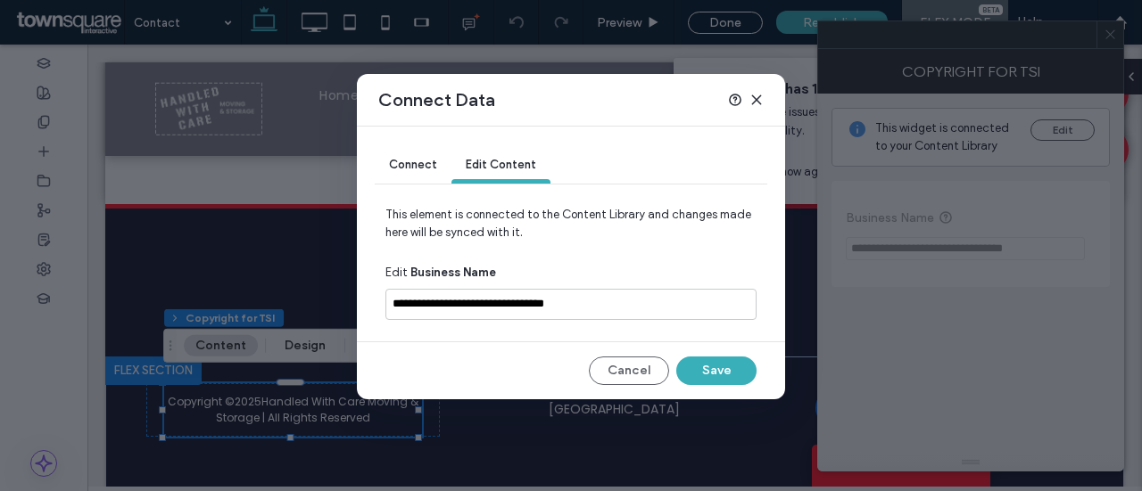
click at [433, 168] on span "Connect" at bounding box center [413, 164] width 48 height 13
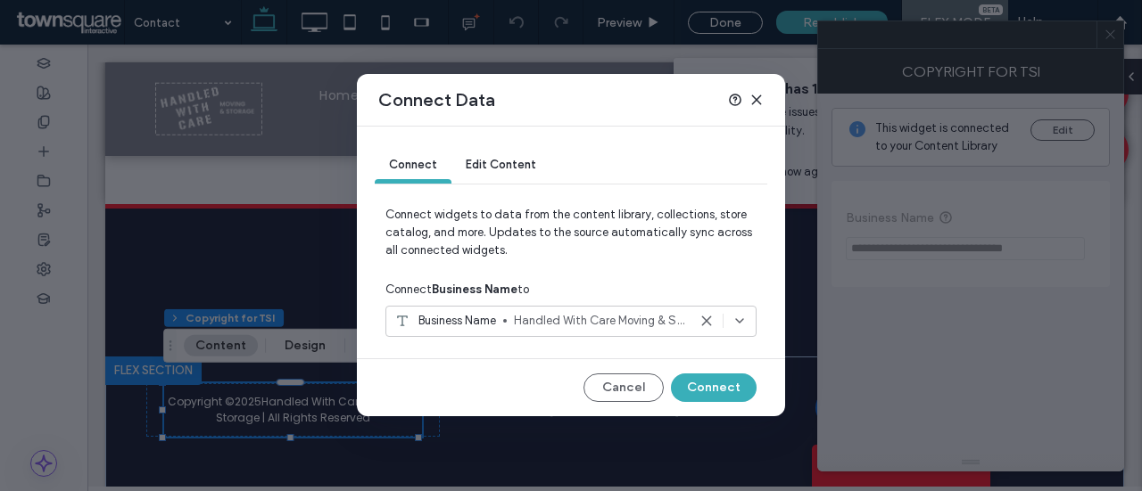
click at [498, 156] on div "Edit Content" at bounding box center [500, 166] width 99 height 36
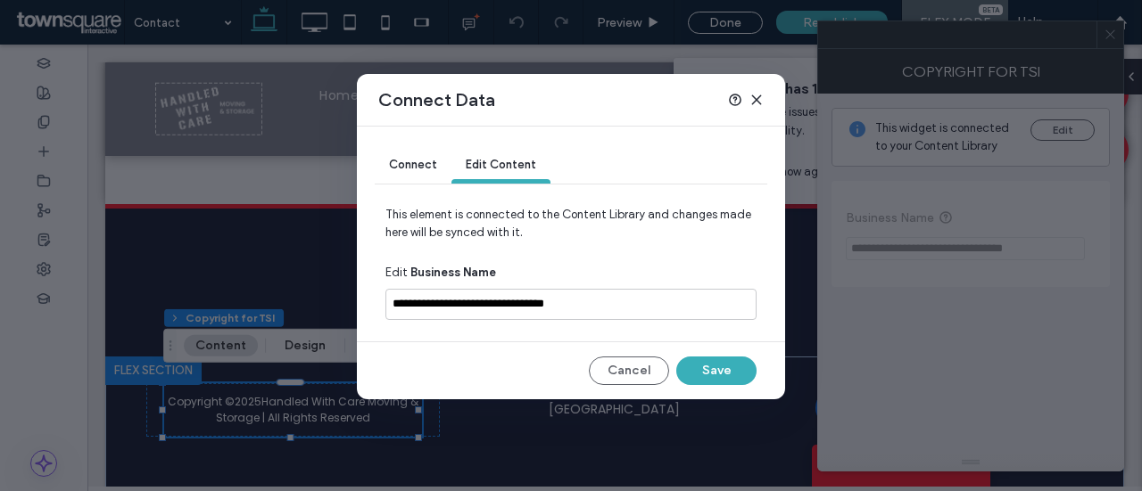
click at [753, 104] on icon at bounding box center [756, 100] width 14 height 14
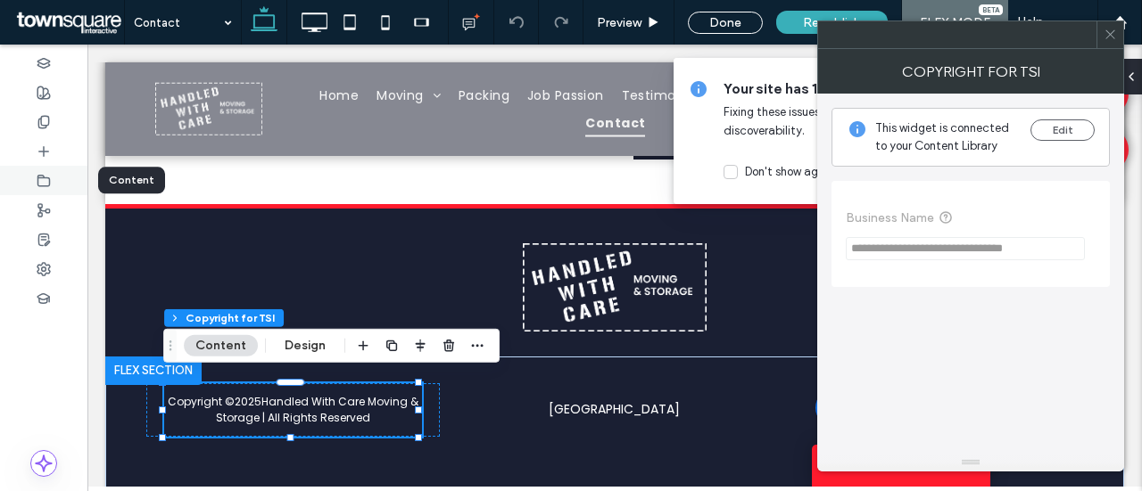
click at [56, 179] on div at bounding box center [43, 180] width 87 height 29
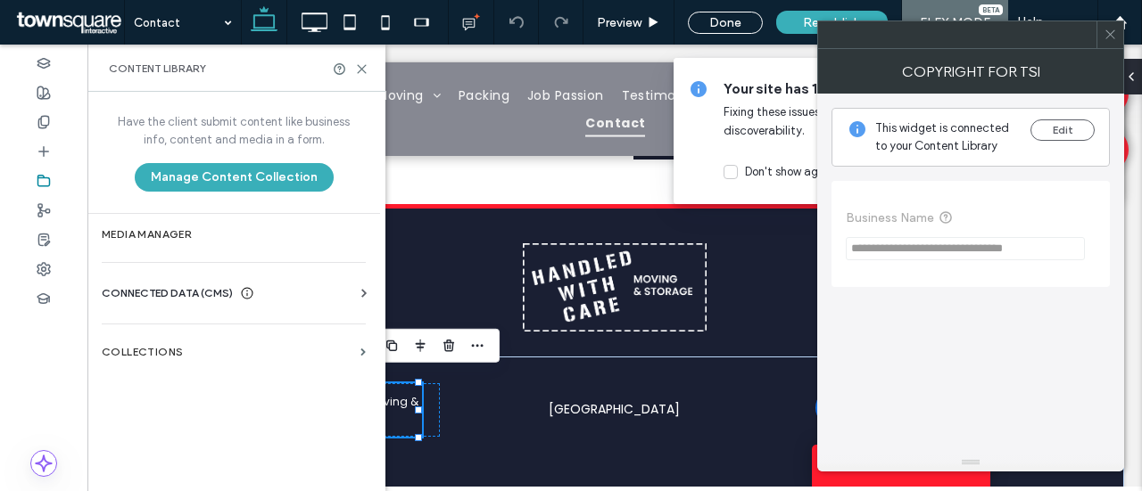
click at [175, 293] on span "CONNECTED DATA (CMS)" at bounding box center [167, 294] width 131 height 18
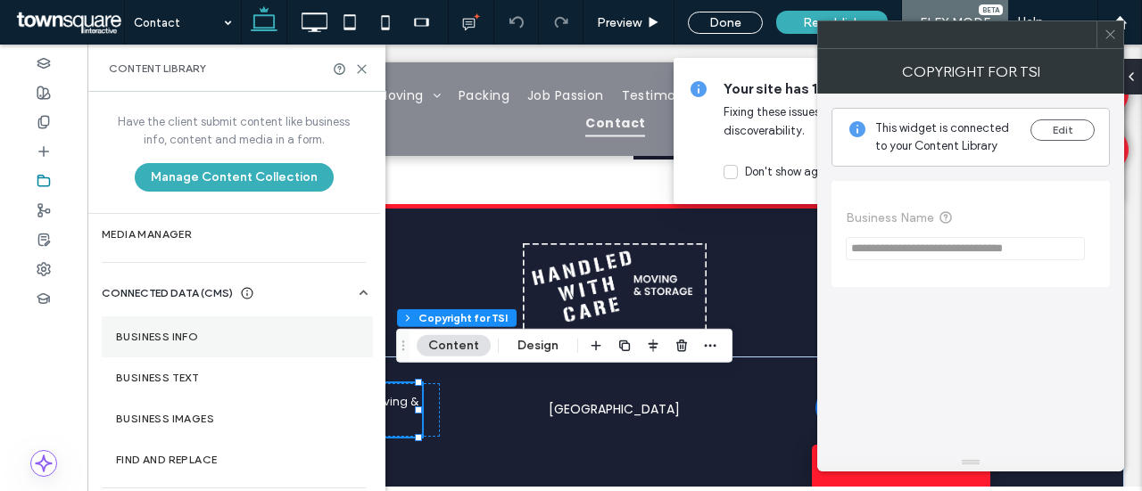
scroll to position [47, 0]
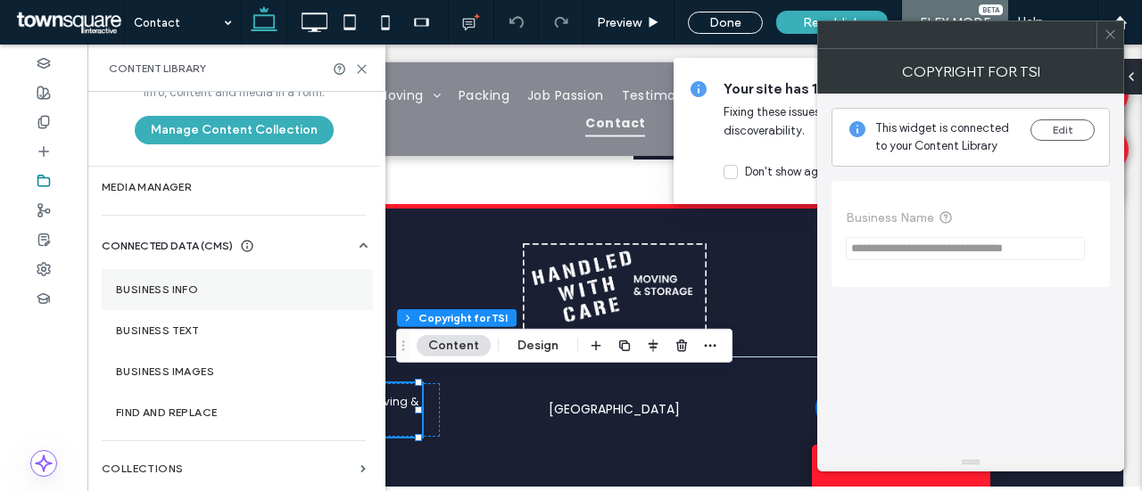
click at [200, 291] on label "Business Info" at bounding box center [237, 290] width 243 height 12
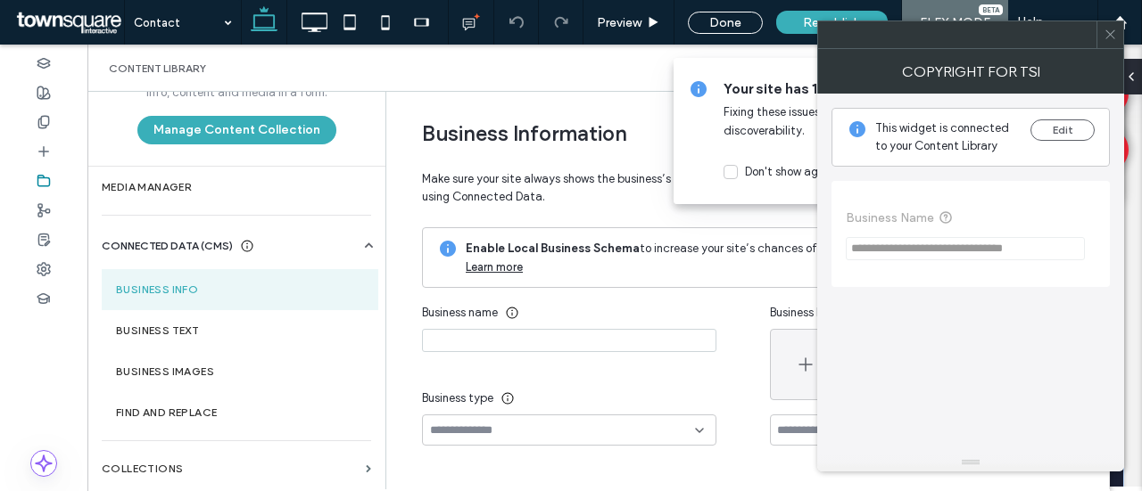
type input "**********"
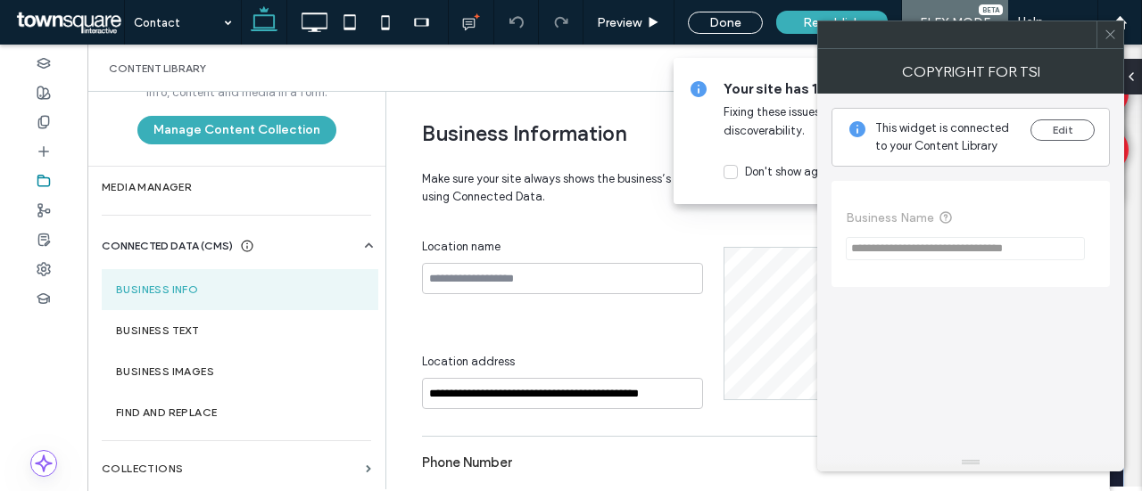
scroll to position [365, 0]
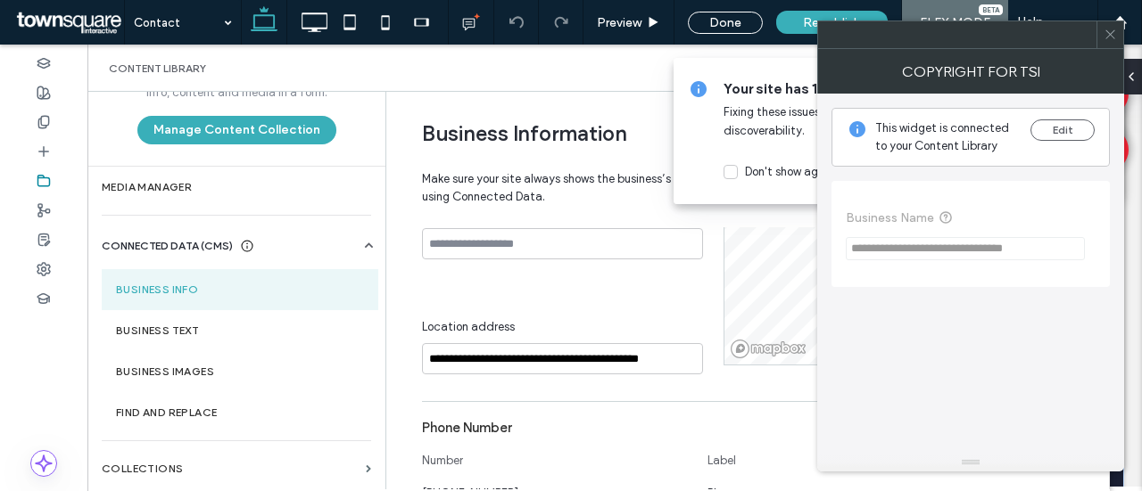
click at [1111, 32] on use at bounding box center [1109, 34] width 9 height 9
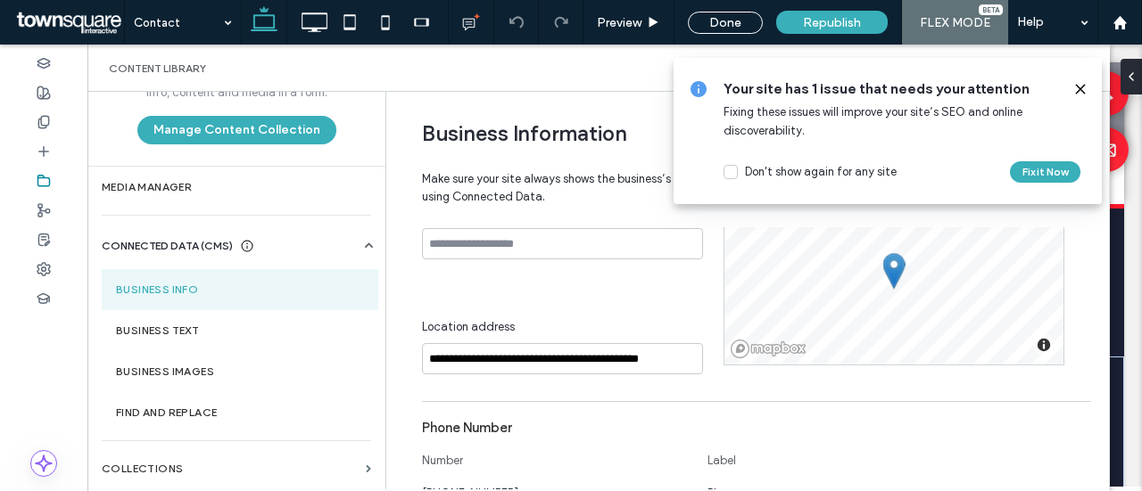
click at [1083, 88] on icon at bounding box center [1080, 89] width 14 height 14
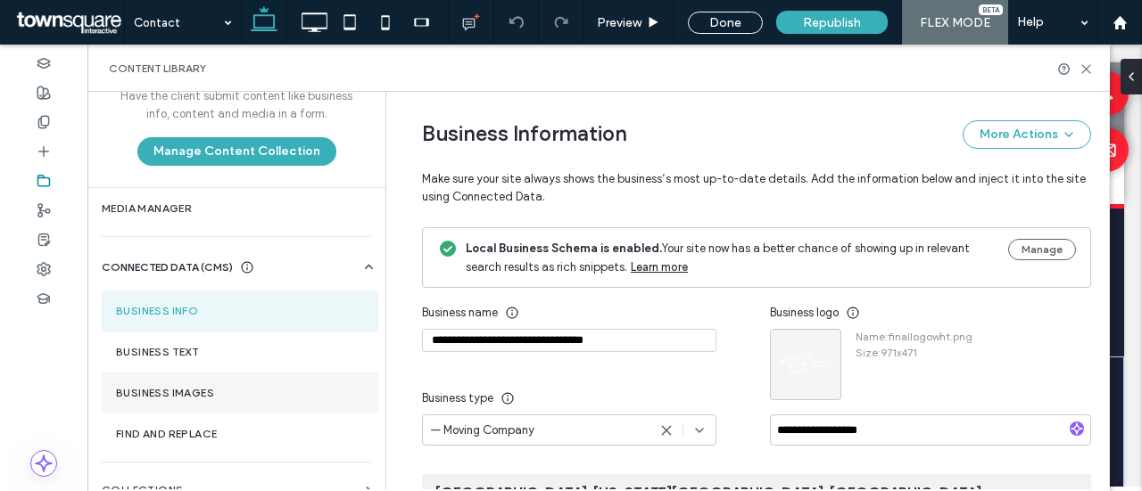
scroll to position [47, 0]
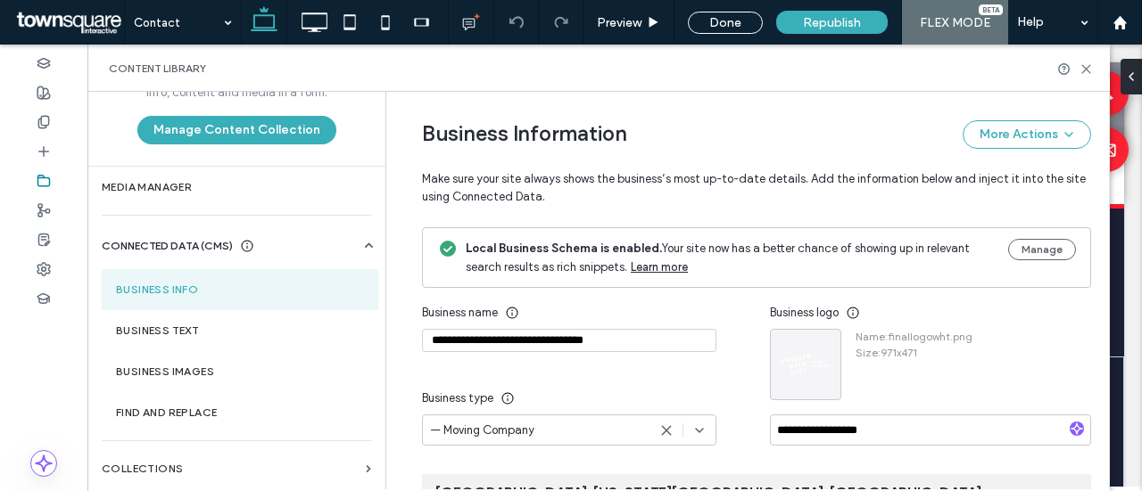
click at [360, 247] on icon at bounding box center [369, 246] width 18 height 18
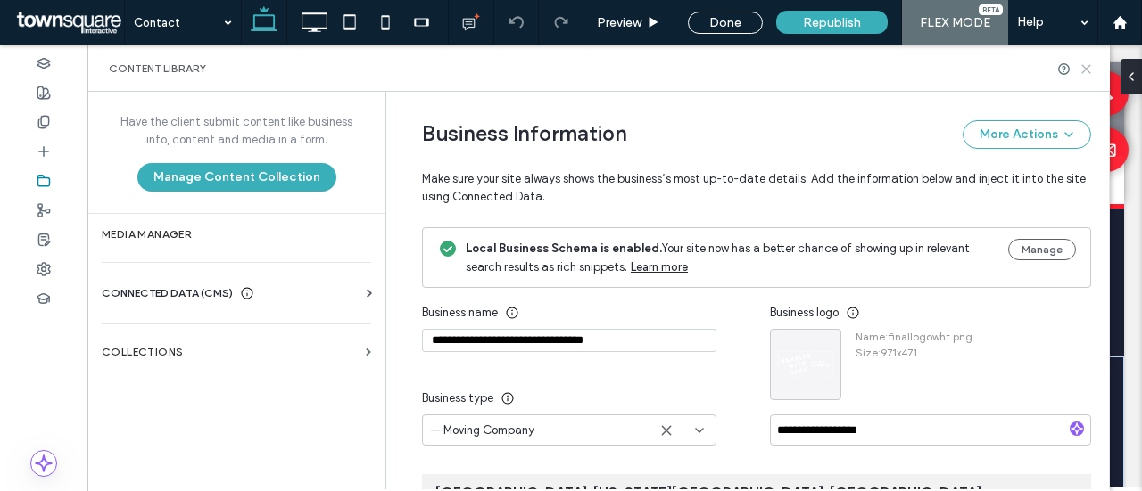
click at [1085, 70] on icon at bounding box center [1085, 68] width 13 height 13
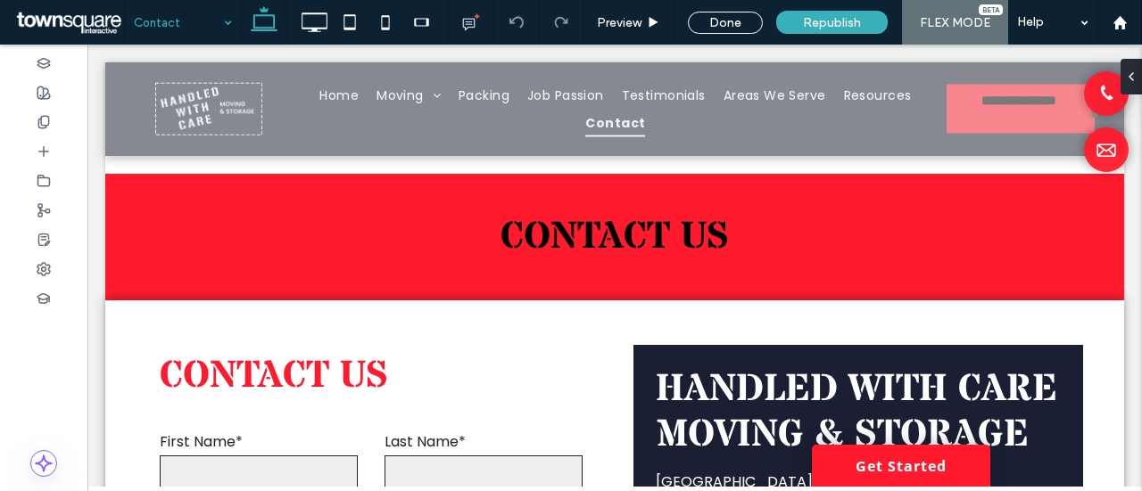
scroll to position [705, 0]
